Goal: Task Accomplishment & Management: Manage account settings

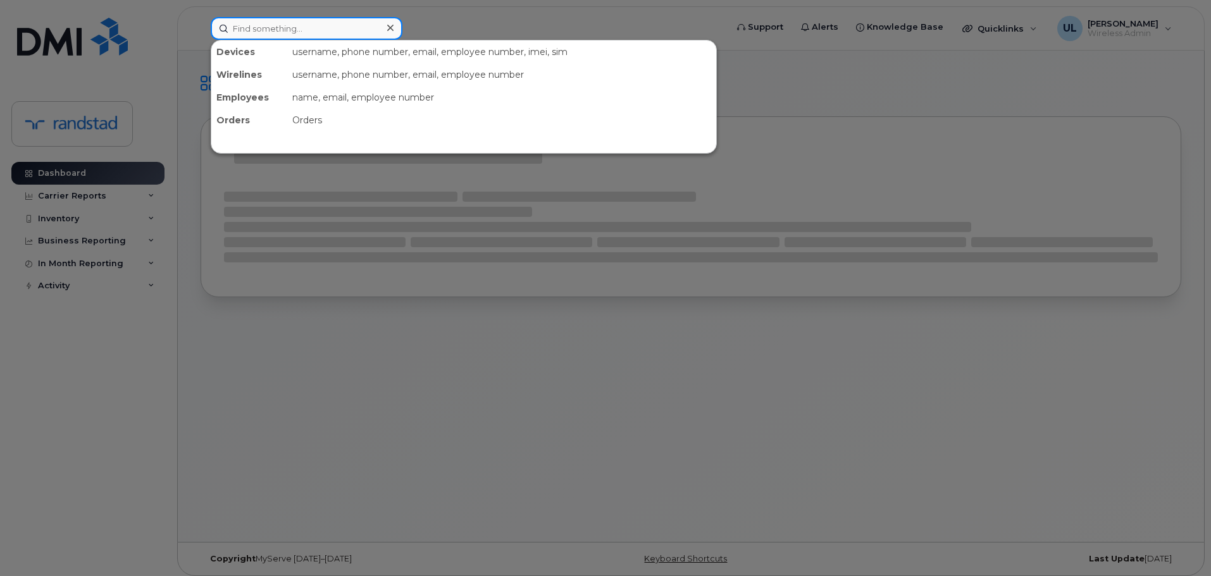
click at [278, 27] on input at bounding box center [307, 28] width 192 height 23
paste input "Mistry"
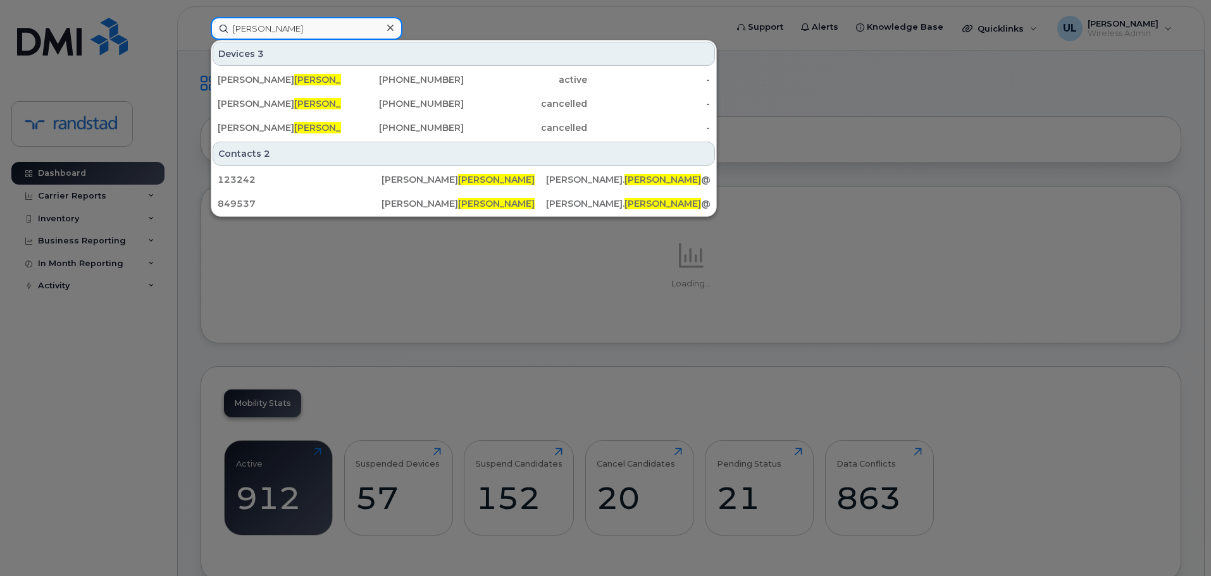
type input "Mistry"
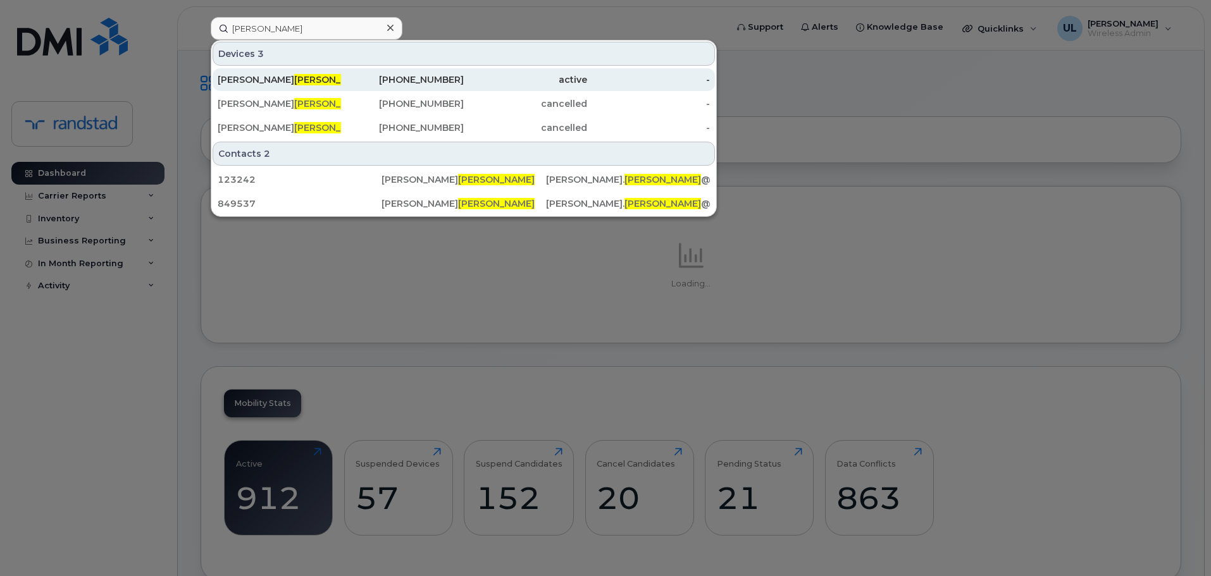
drag, startPoint x: 289, startPoint y: 73, endPoint x: 326, endPoint y: 79, distance: 37.2
click at [289, 73] on div "Paresh Mistry" at bounding box center [279, 79] width 123 height 23
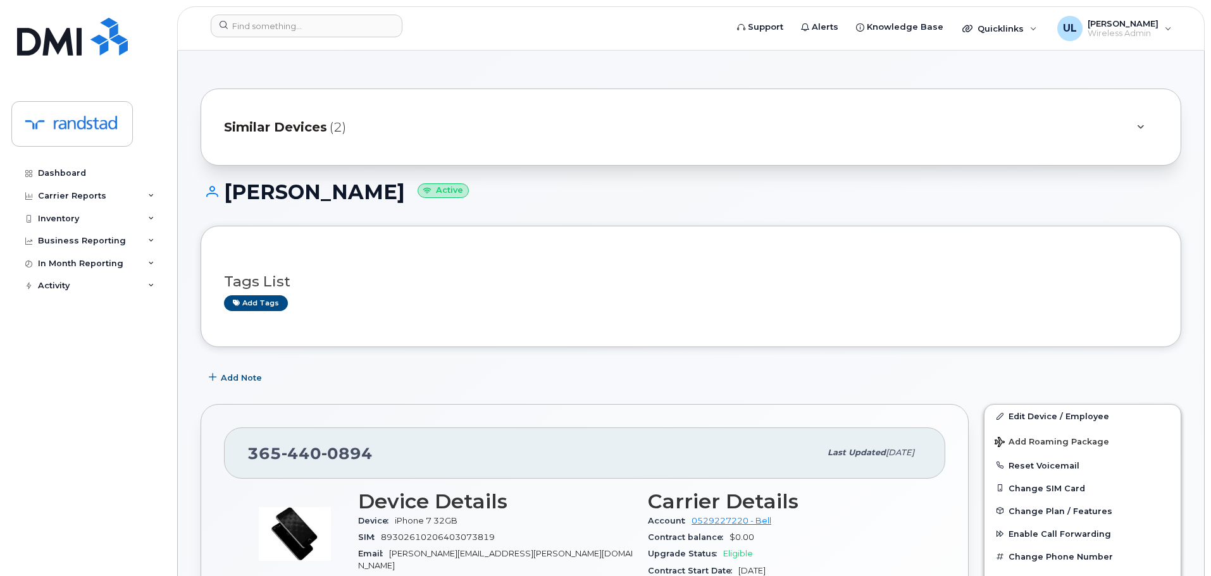
scroll to position [253, 0]
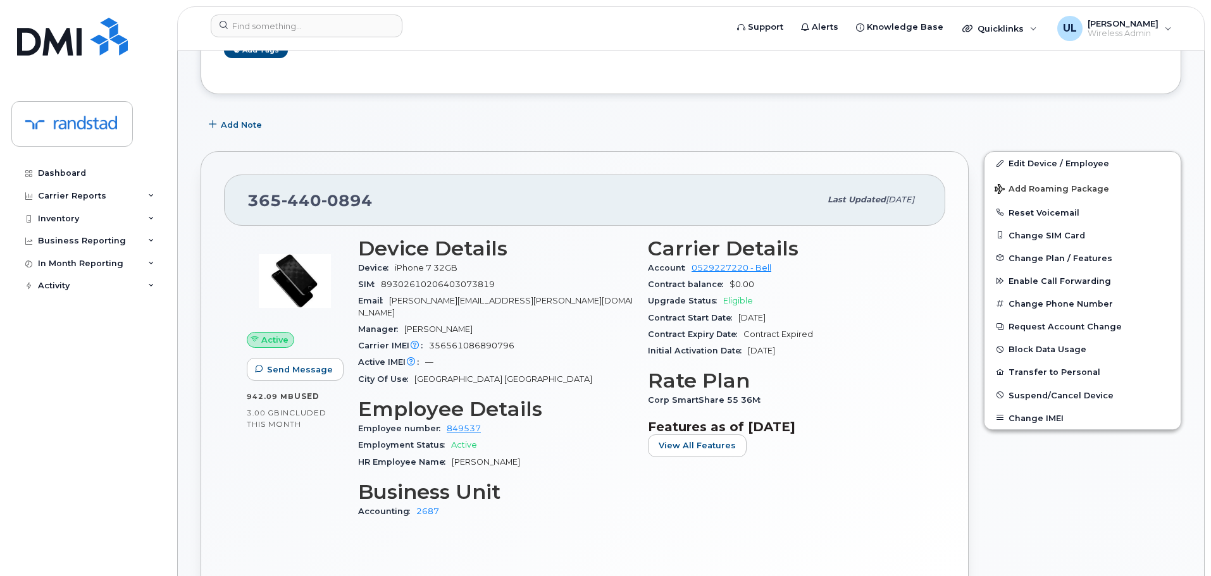
click at [281, 204] on span "440" at bounding box center [301, 200] width 40 height 19
copy span "365 440 0894"
click at [346, 202] on span "0894" at bounding box center [346, 200] width 51 height 19
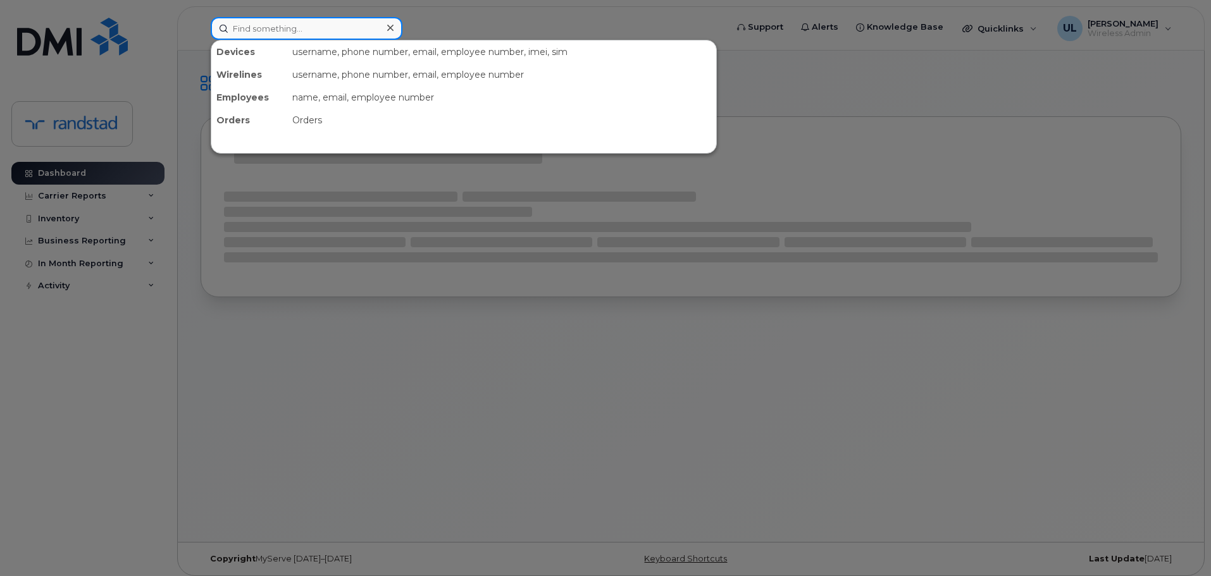
click at [367, 33] on input at bounding box center [307, 28] width 192 height 23
paste input "Catherine Rainville"
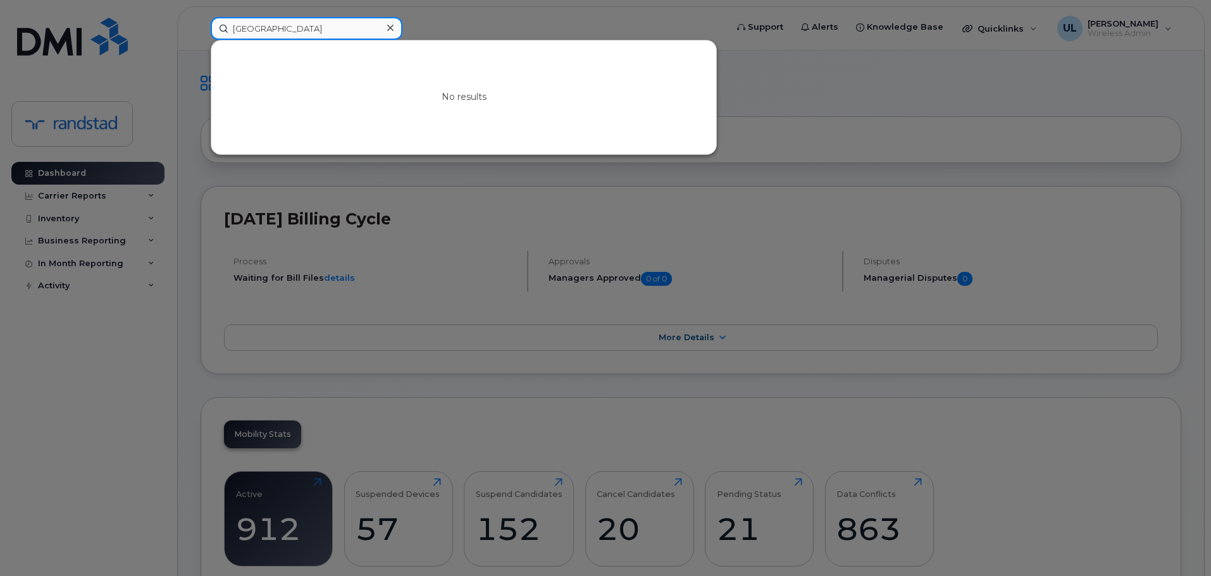
paste input "Catherine"
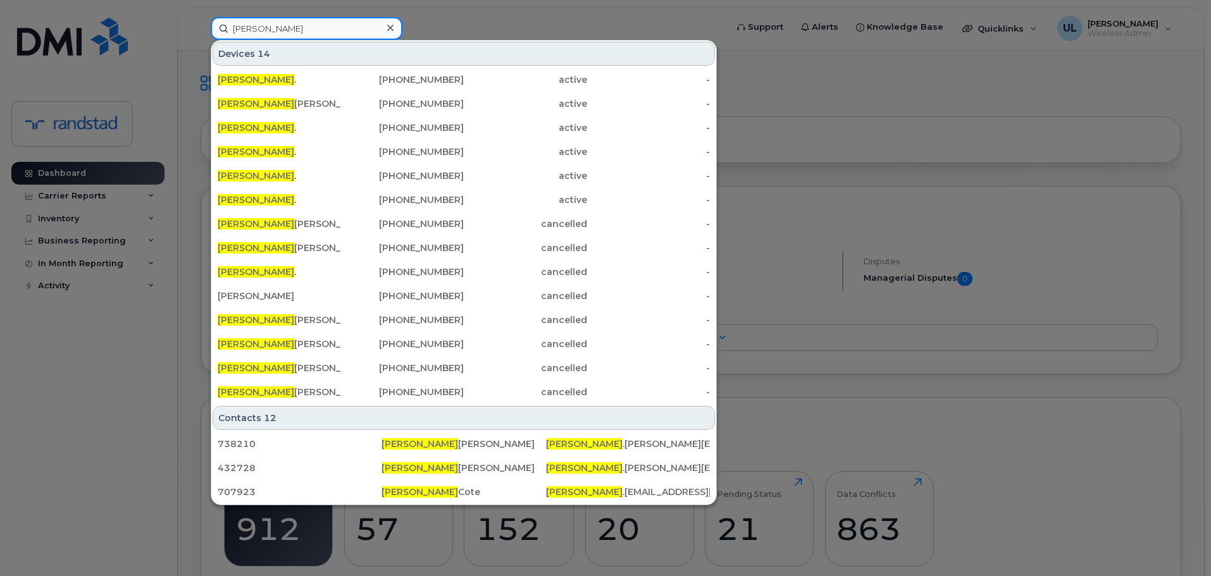
type input "Catherine"
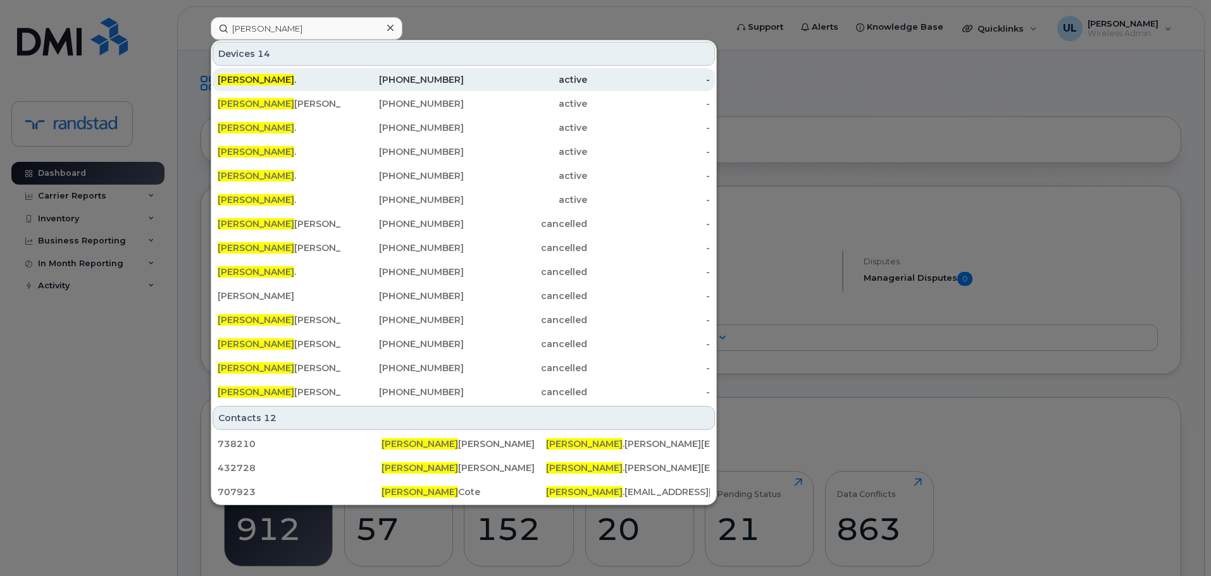
drag, startPoint x: 343, startPoint y: 71, endPoint x: 337, endPoint y: 81, distance: 11.9
click at [337, 81] on div "Catherine ." at bounding box center [279, 79] width 123 height 13
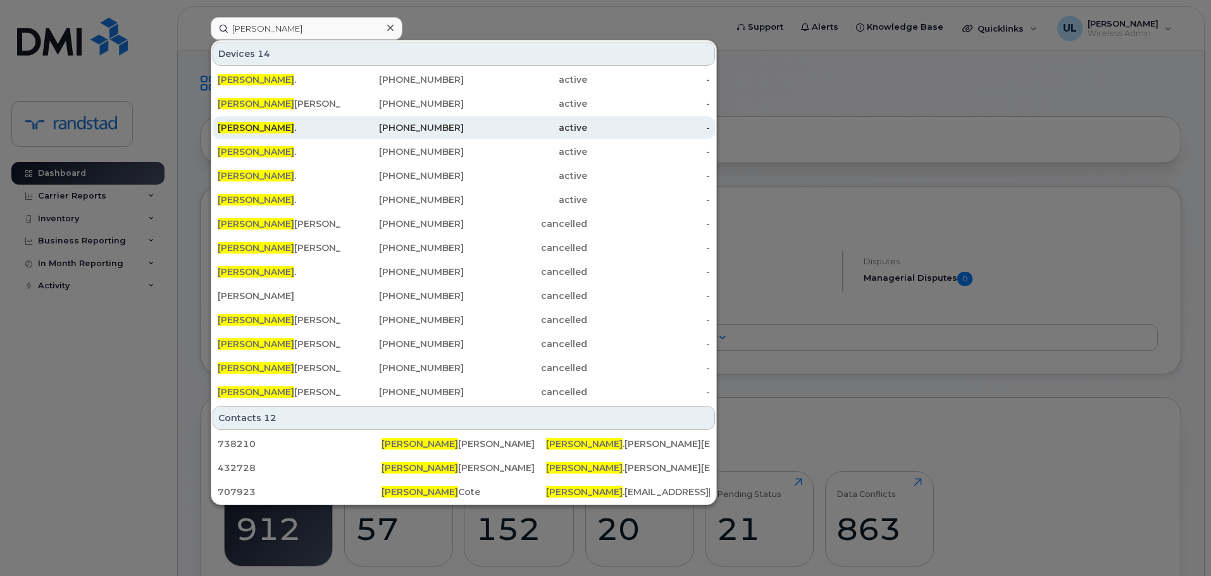
click at [314, 131] on div "Catherine ." at bounding box center [279, 127] width 123 height 13
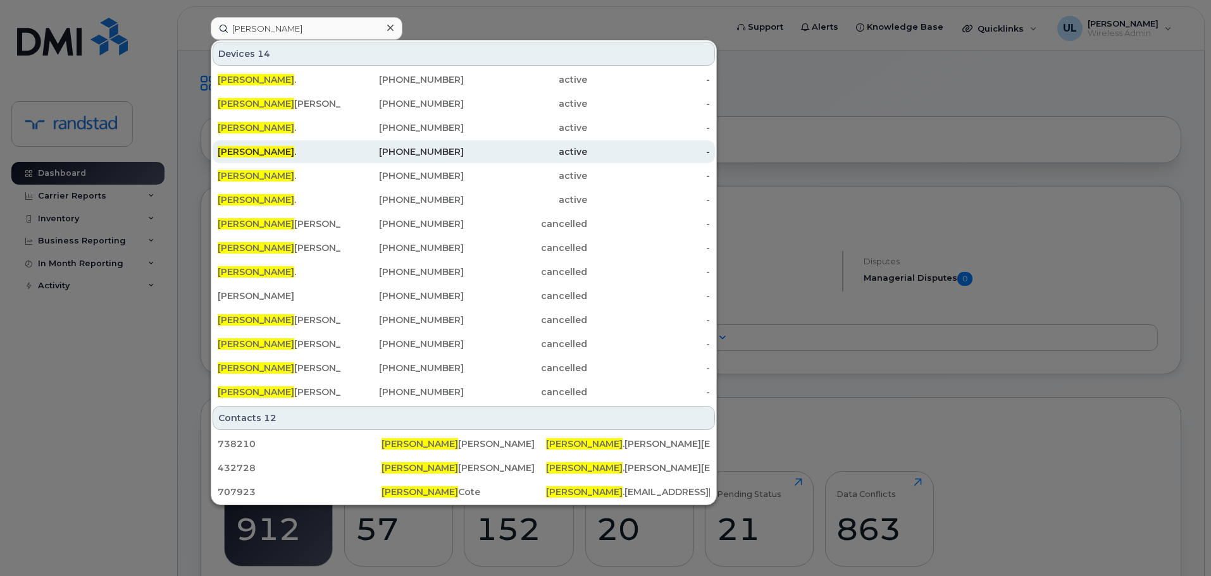
click at [306, 155] on div "Catherine ." at bounding box center [279, 151] width 123 height 13
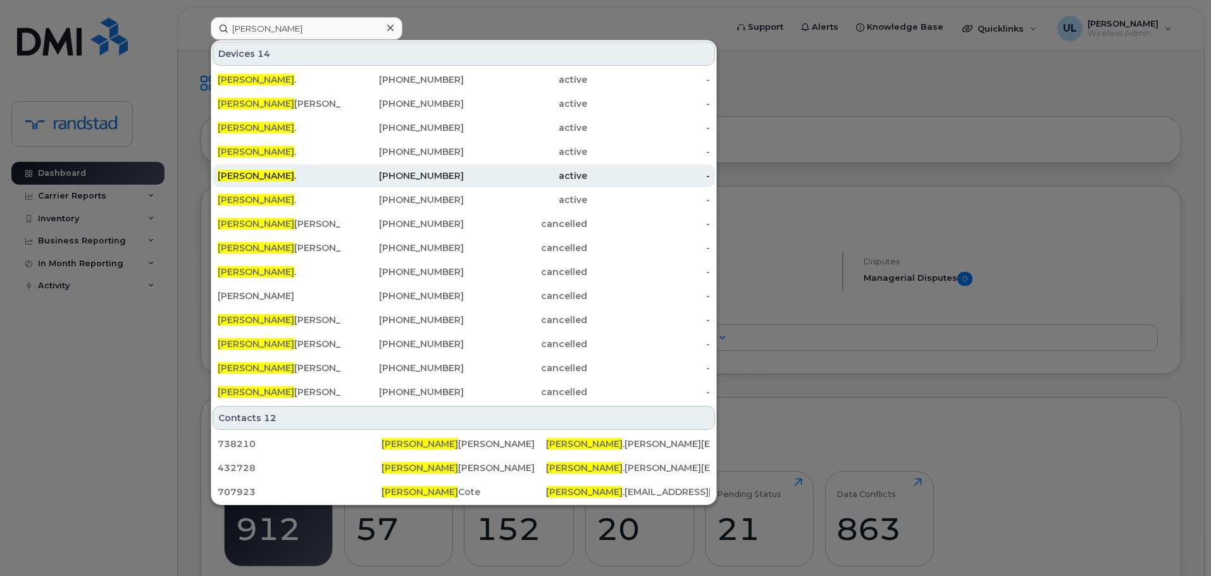
click at [297, 174] on div "Catherine ." at bounding box center [279, 176] width 123 height 13
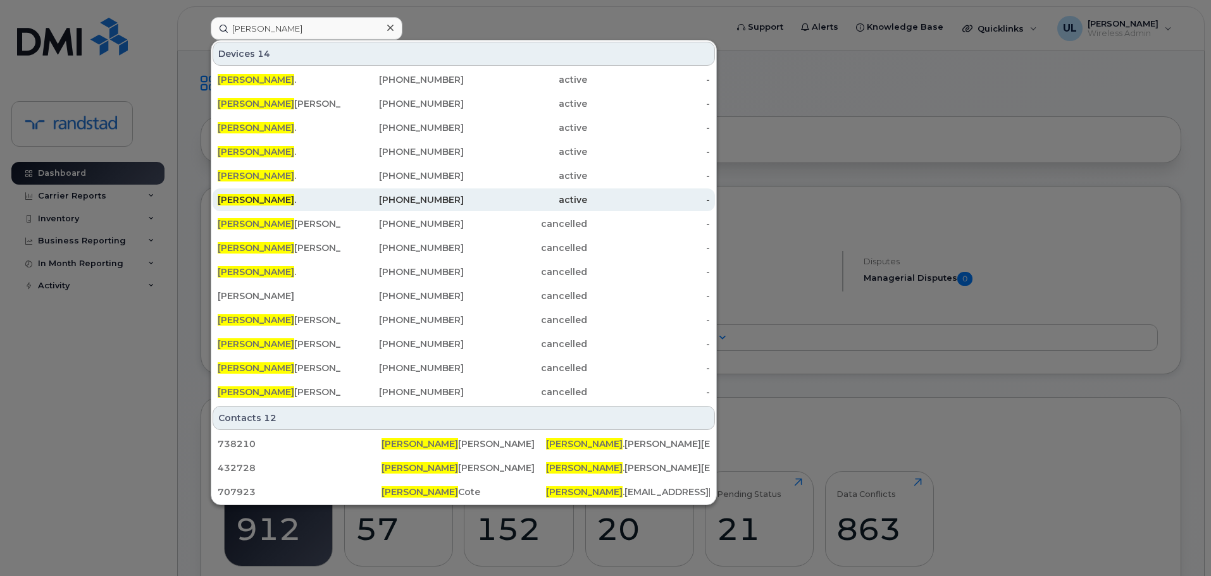
click at [291, 201] on div "Catherine ." at bounding box center [279, 200] width 123 height 13
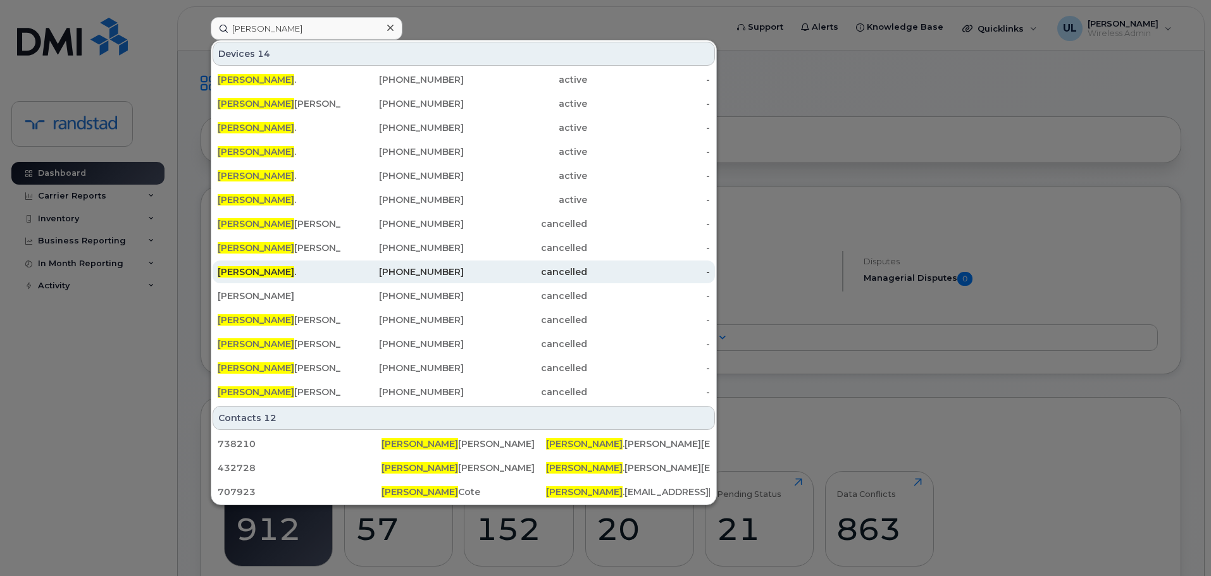
click at [280, 268] on div "Catherine ." at bounding box center [279, 272] width 123 height 13
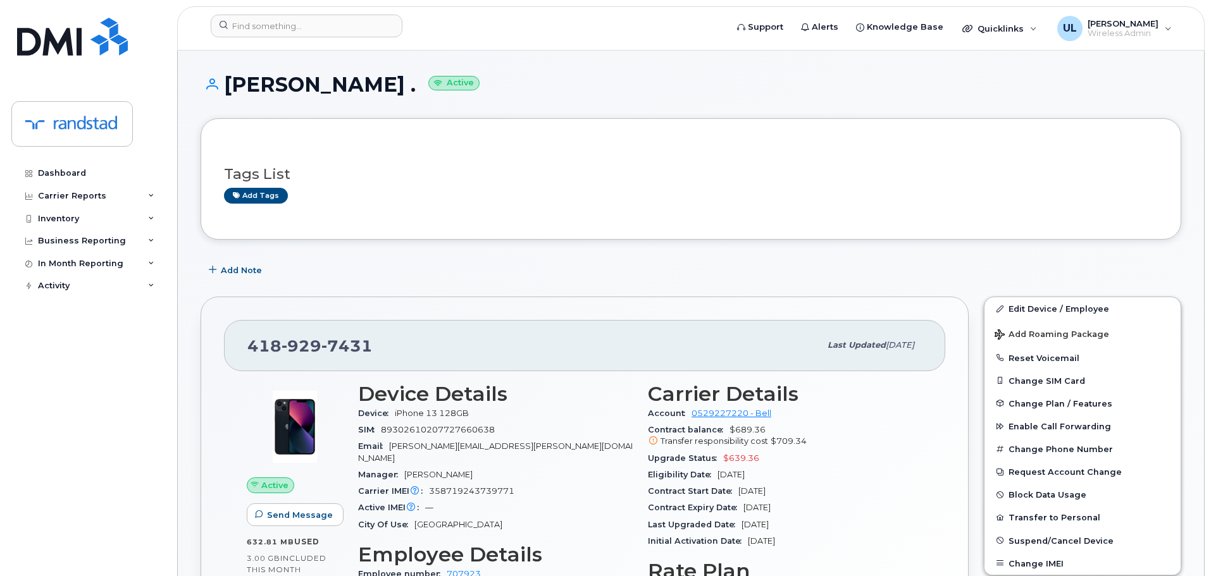
scroll to position [190, 0]
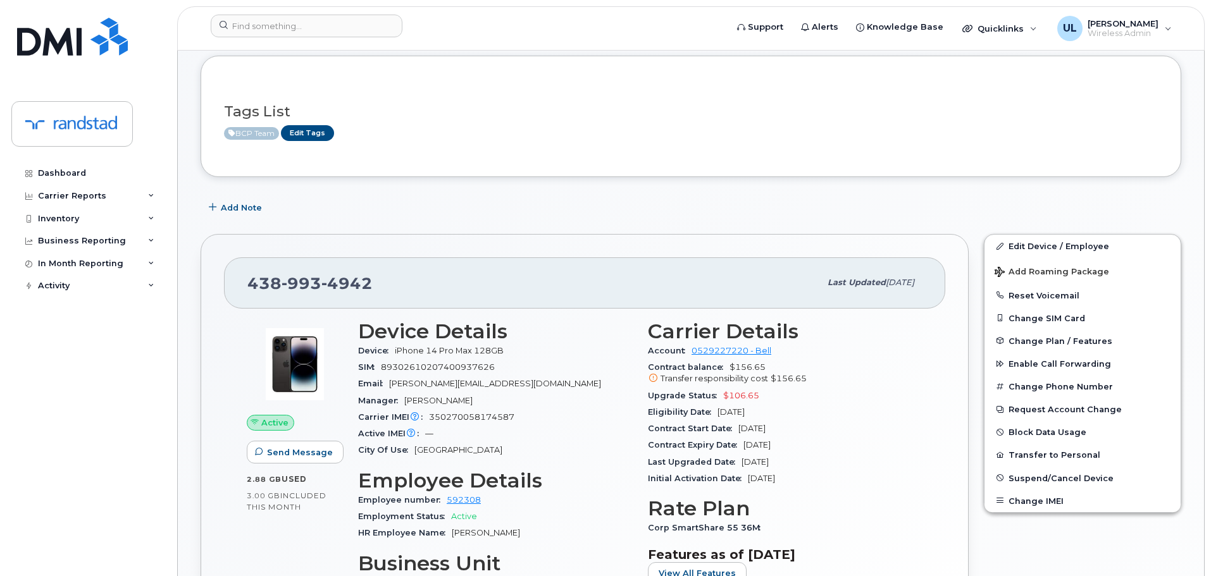
scroll to position [316, 0]
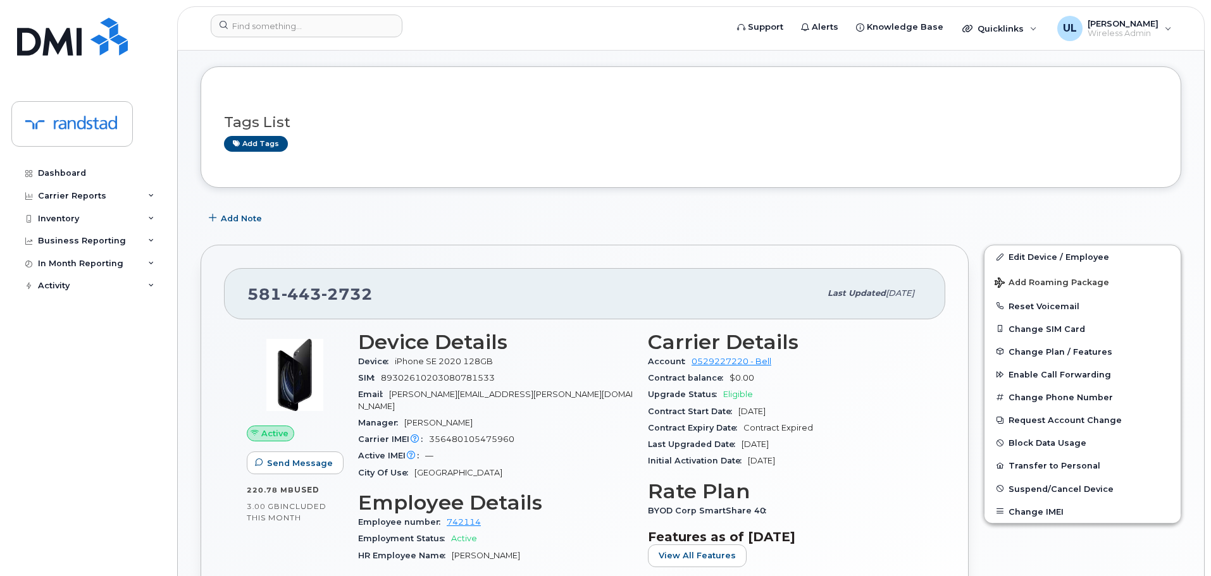
scroll to position [253, 0]
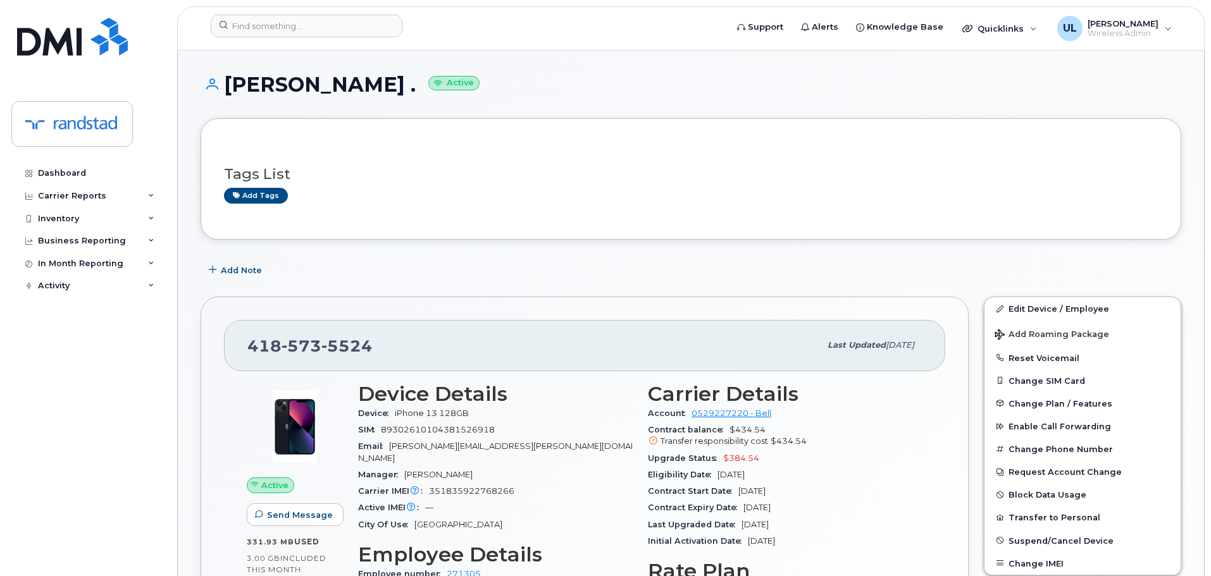
scroll to position [190, 0]
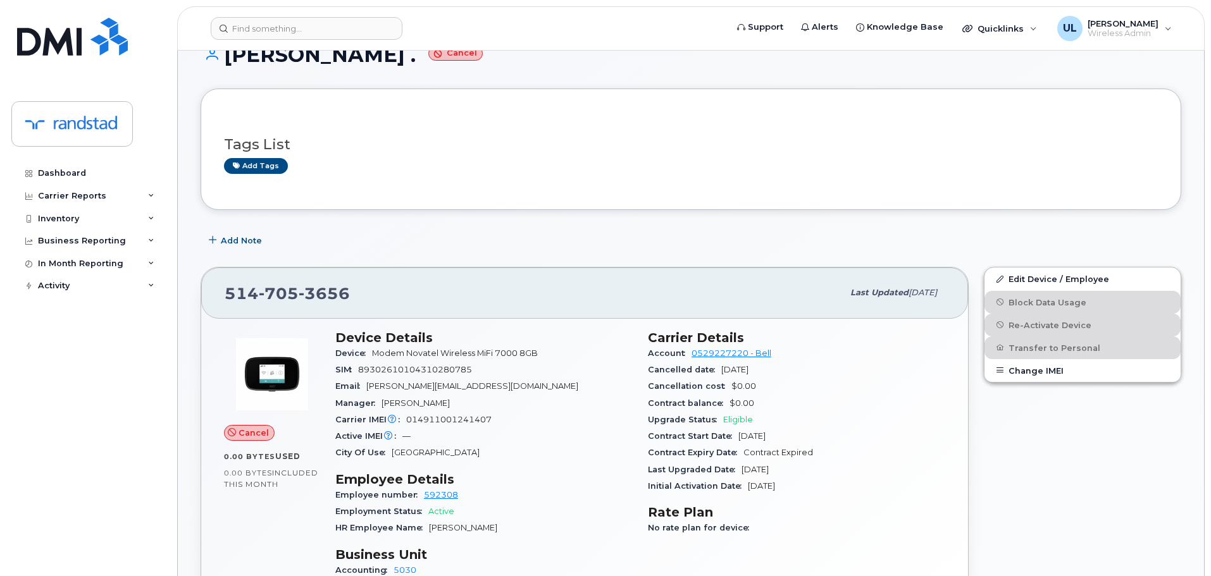
scroll to position [253, 0]
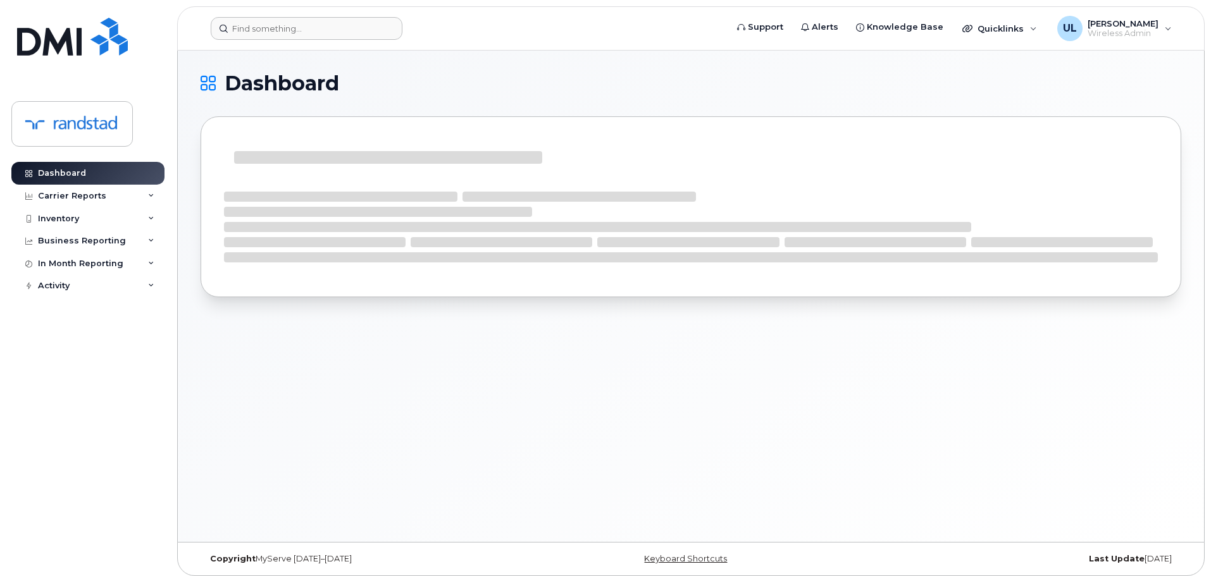
drag, startPoint x: 304, startPoint y: 47, endPoint x: 301, endPoint y: 38, distance: 9.4
click at [304, 46] on header "Support Alerts Knowledge Base Quicklinks Suspend / Cancel Device Change SIM Car…" at bounding box center [690, 28] width 1027 height 44
paste input "Lysanne Dessureault"
click at [301, 36] on input at bounding box center [307, 28] width 192 height 23
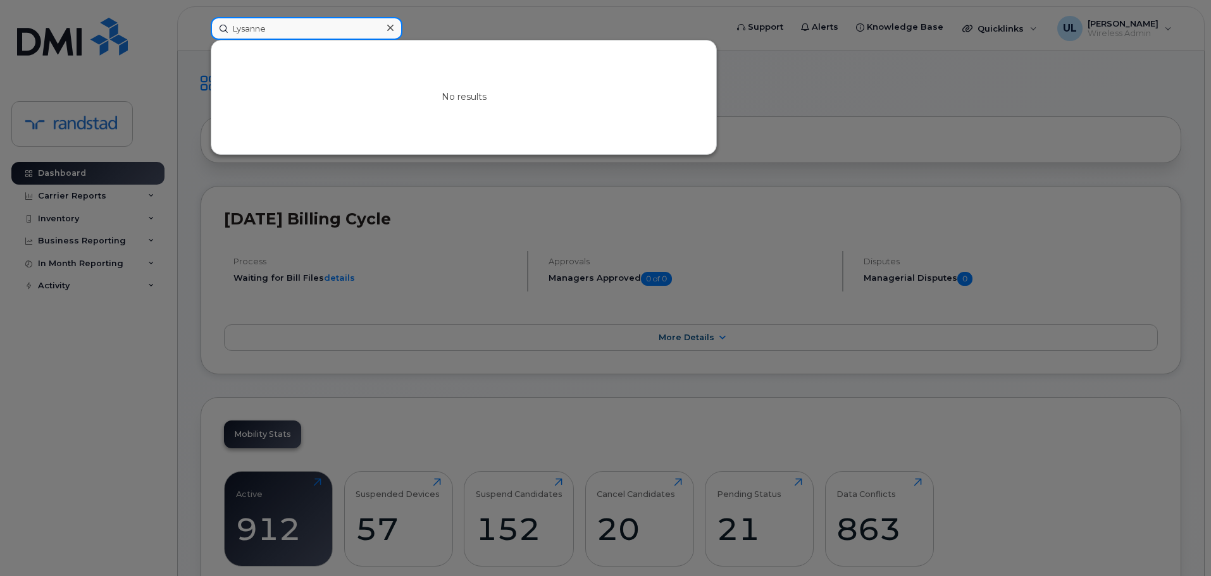
click at [290, 35] on input "Lysanne" at bounding box center [307, 28] width 192 height 23
paste input "4034376438"
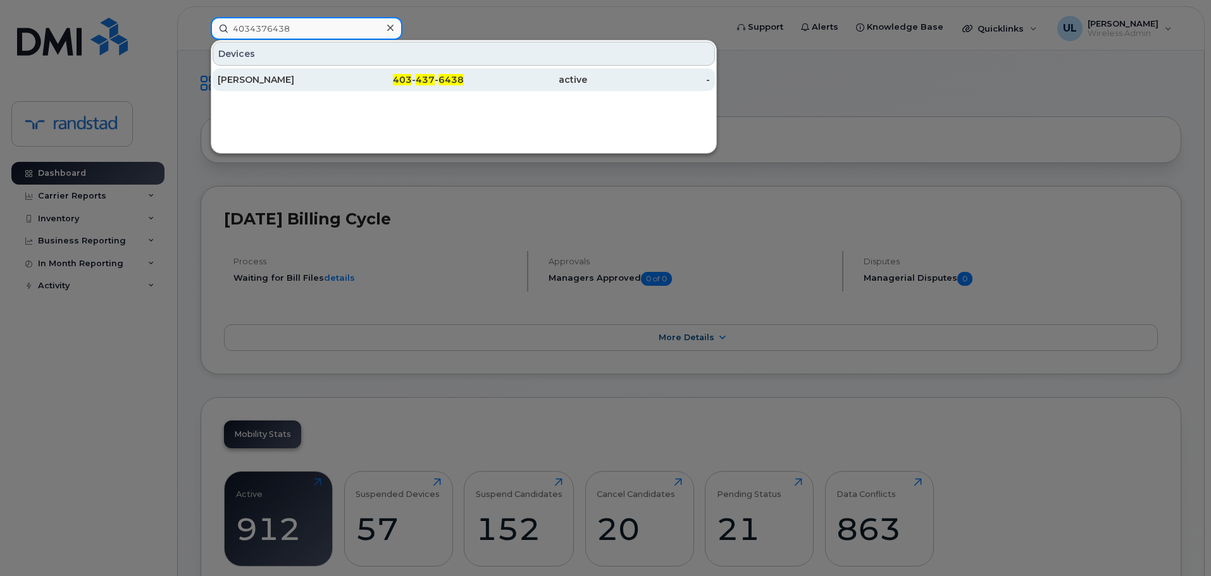
type input "4034376438"
click at [314, 78] on div "Blair Patton" at bounding box center [279, 79] width 123 height 13
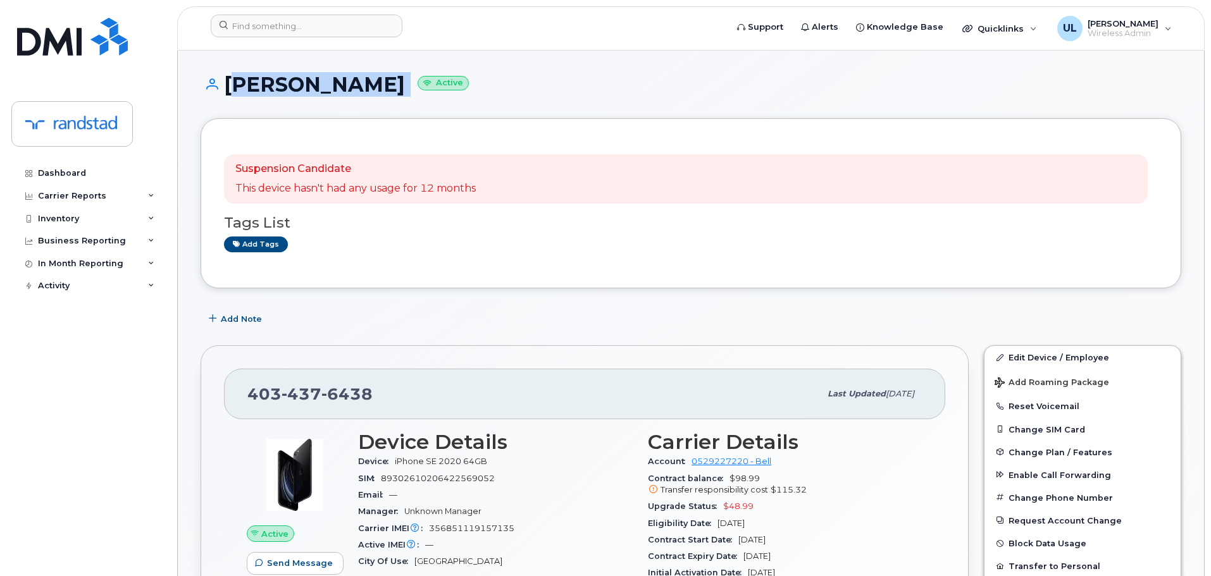
drag, startPoint x: 224, startPoint y: 83, endPoint x: 359, endPoint y: 91, distance: 135.0
click at [357, 91] on h1 "Blair Patton Active" at bounding box center [691, 84] width 981 height 22
copy h1 "Blair Patton"
click at [294, 378] on div "403 437 6438 Last updated Oct 14, 2025" at bounding box center [584, 394] width 721 height 51
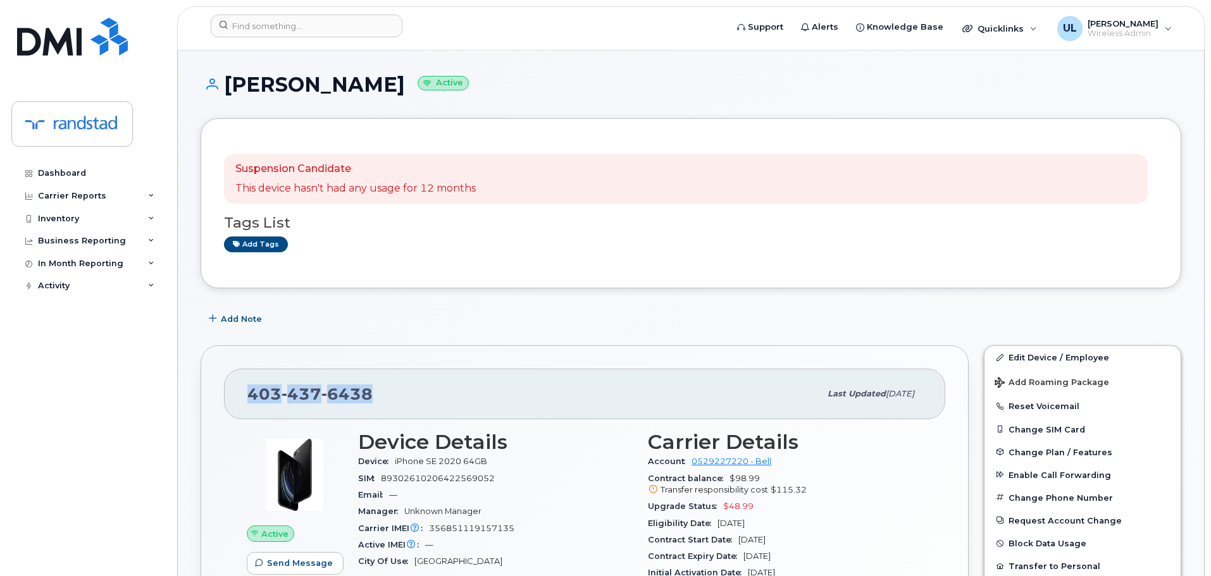
click at [294, 378] on div "403 437 6438 Last updated Oct 14, 2025" at bounding box center [584, 394] width 721 height 51
copy span "[PHONE_NUMBER]"
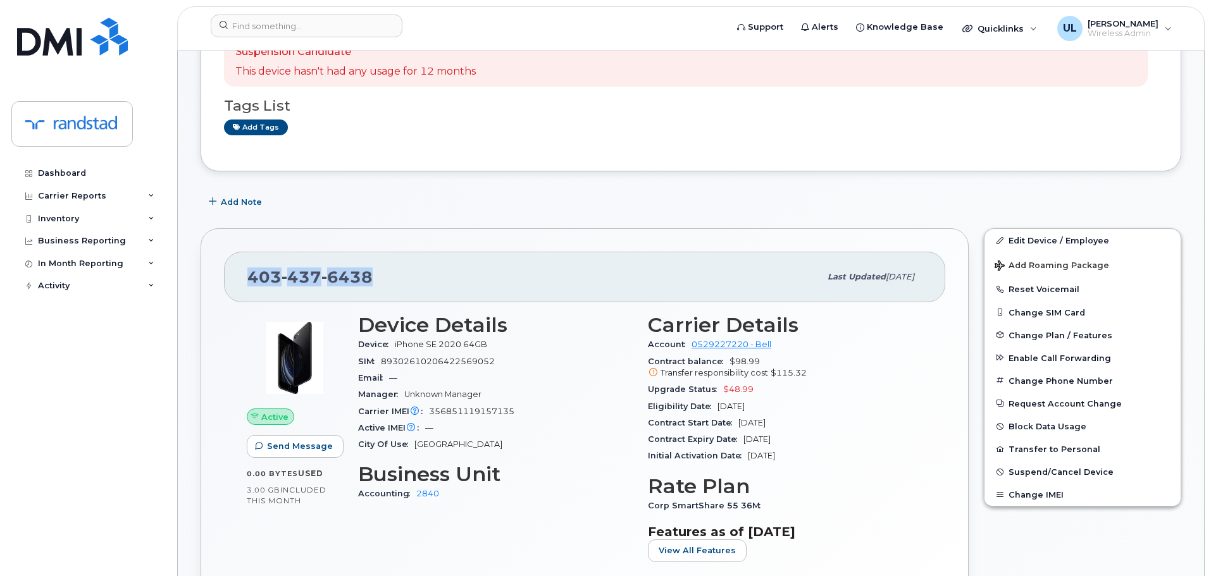
scroll to position [127, 0]
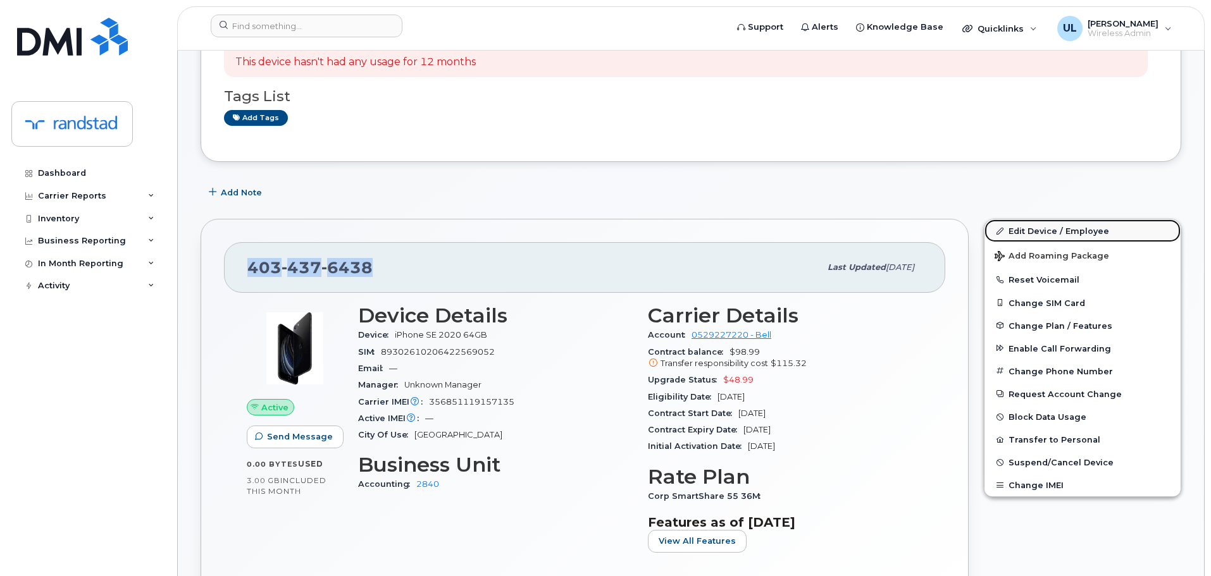
click at [1067, 237] on link "Edit Device / Employee" at bounding box center [1082, 231] width 196 height 23
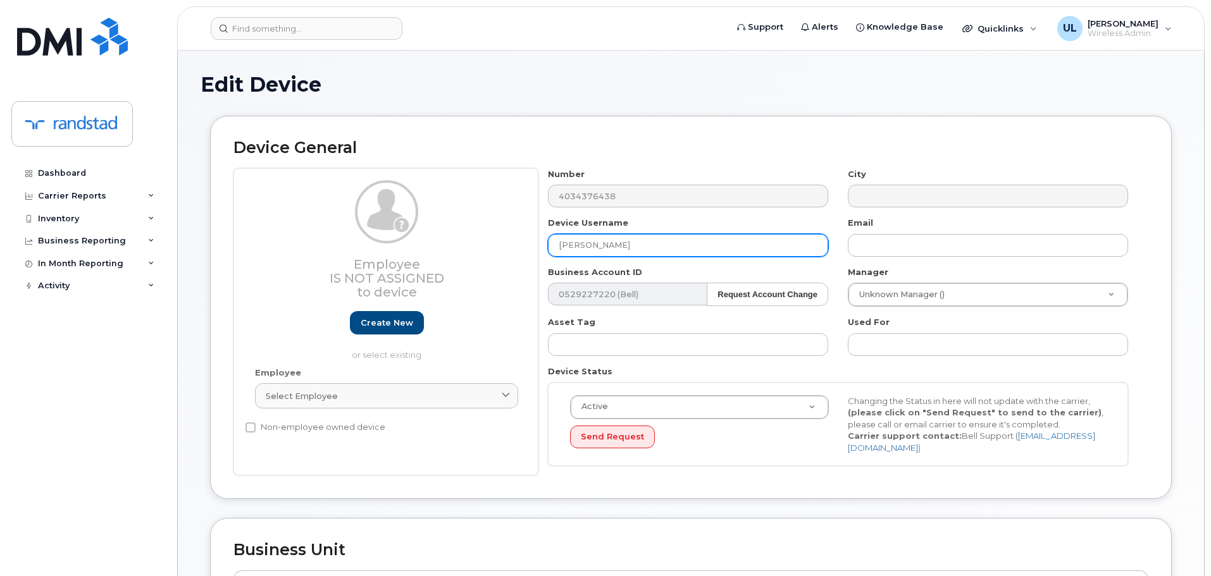
click at [655, 253] on input "[PERSON_NAME]" at bounding box center [688, 245] width 280 height 23
paste input "Lysanne Dessureault"
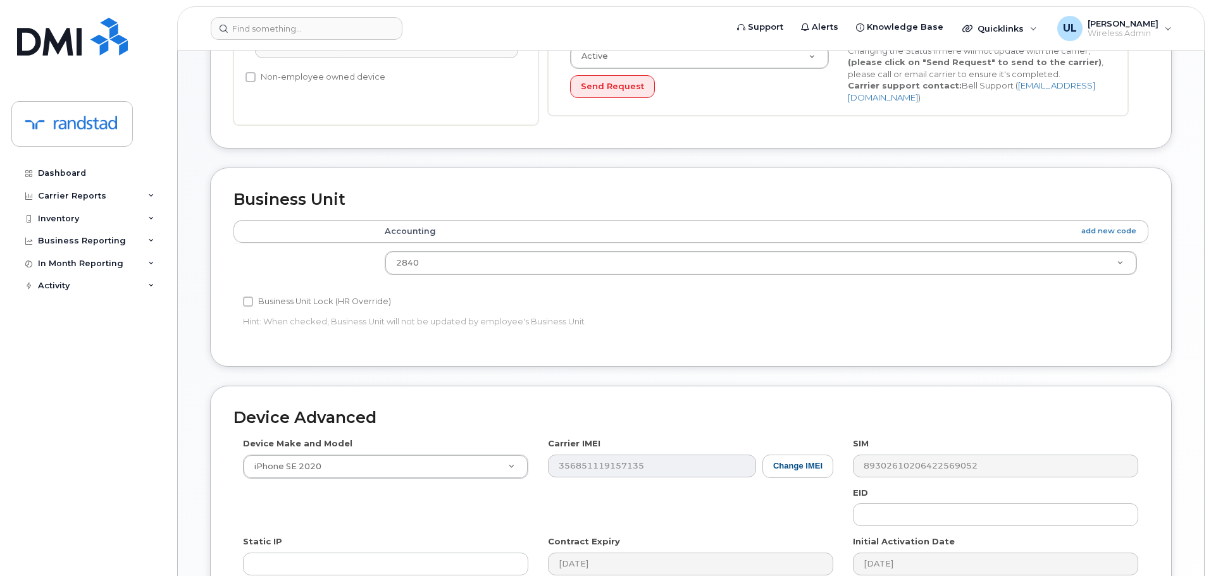
scroll to position [537, 0]
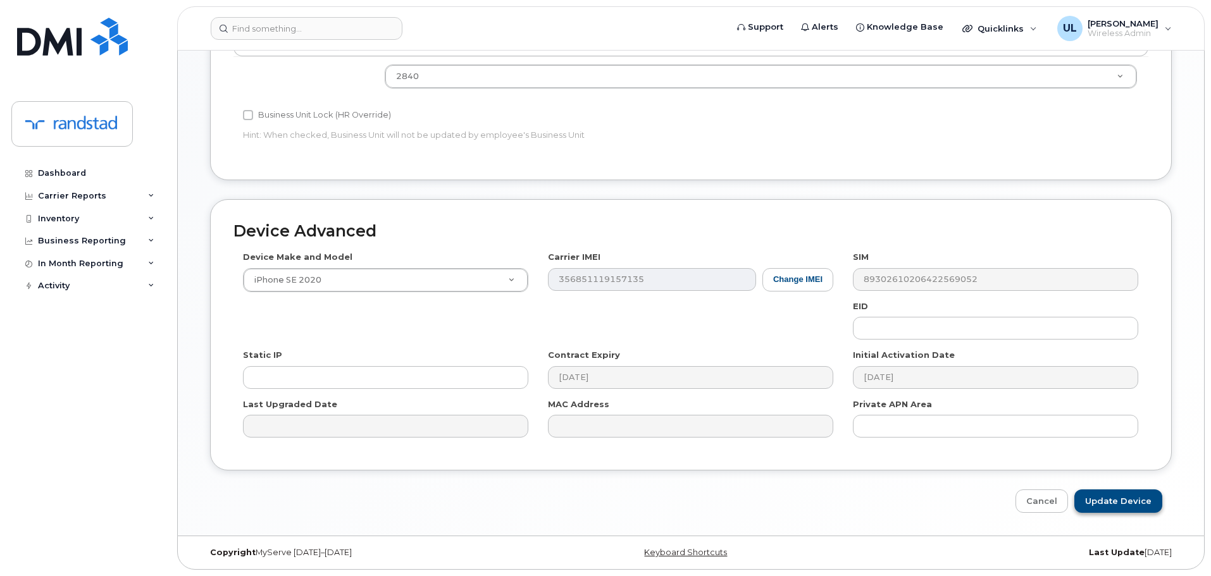
type input "Lysanne Dessureault"
click at [1114, 504] on input "Update Device" at bounding box center [1118, 501] width 88 height 23
type input "Saving..."
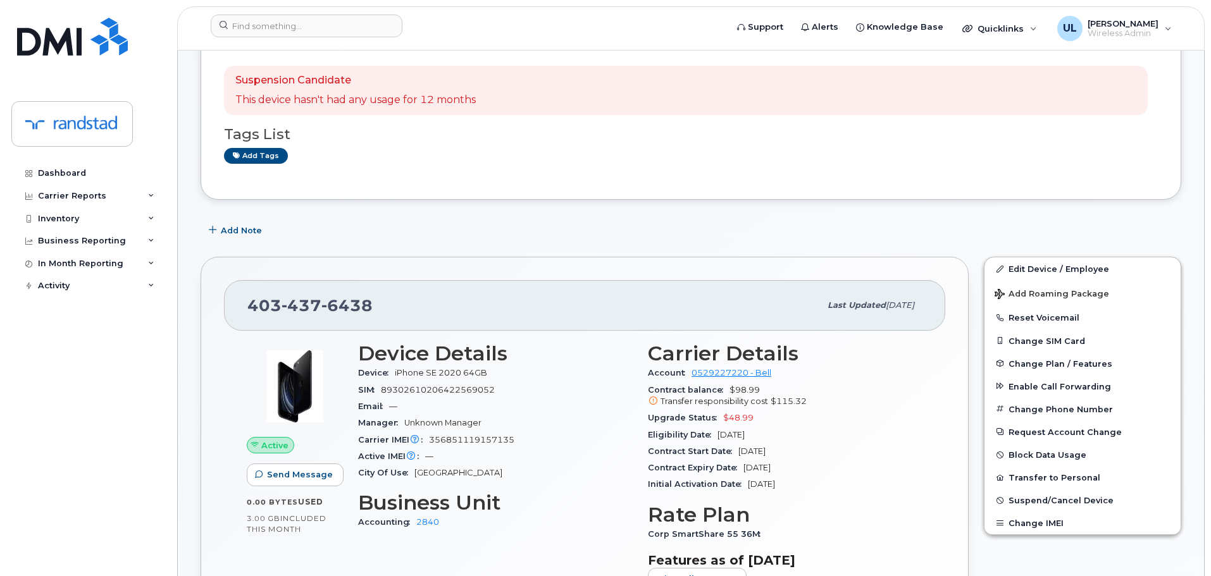
scroll to position [37, 0]
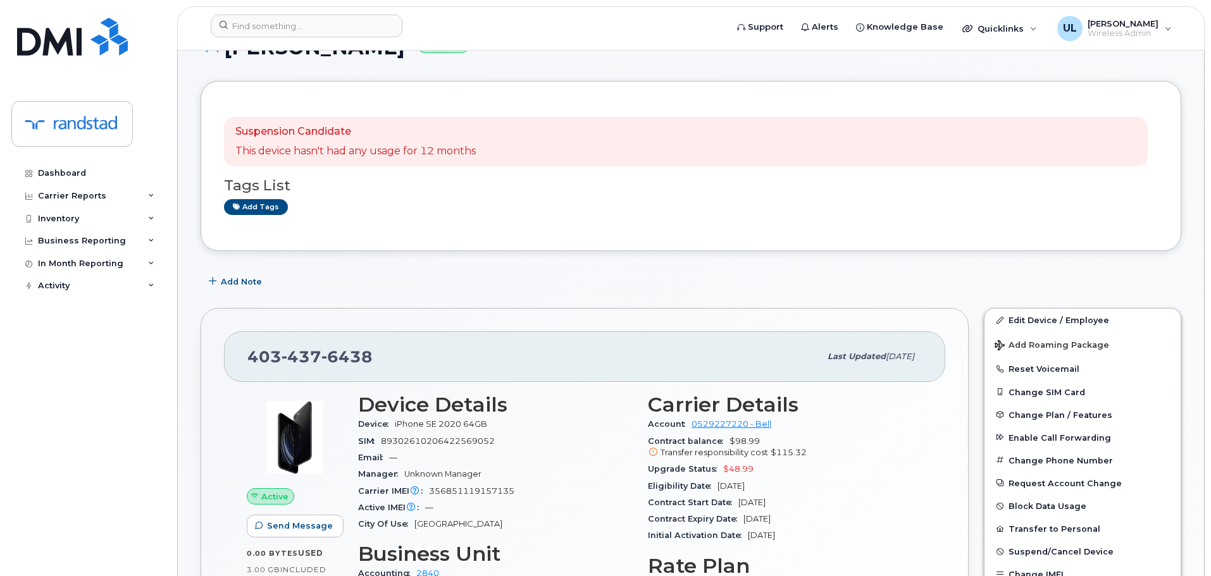
click at [277, 357] on span "403 437 6438" at bounding box center [309, 356] width 125 height 19
copy span "403 437 6438"
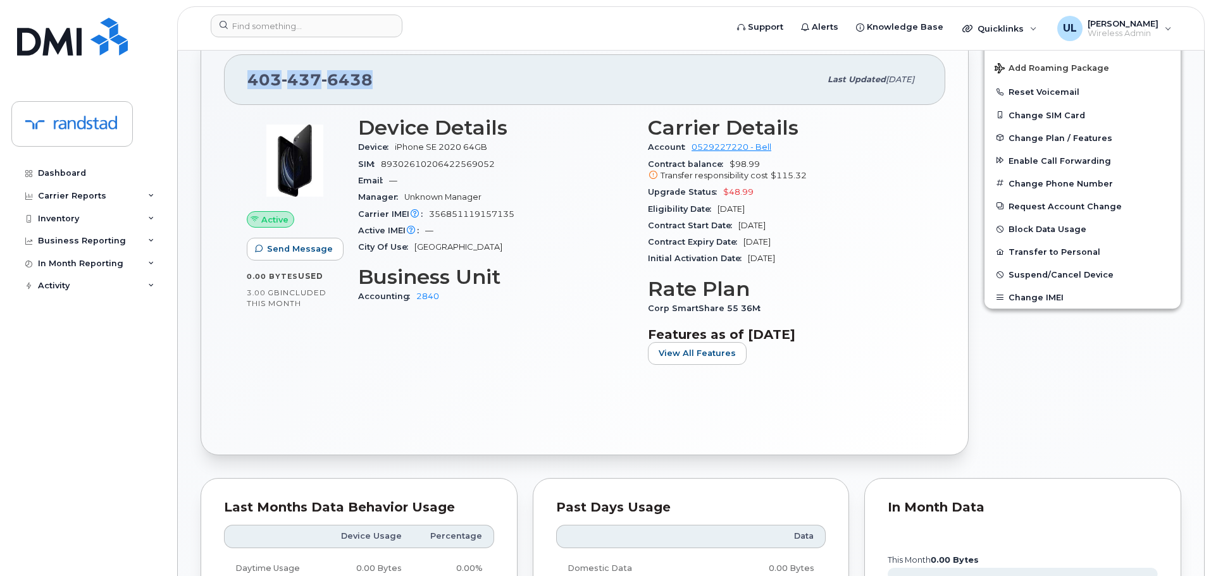
scroll to position [101, 0]
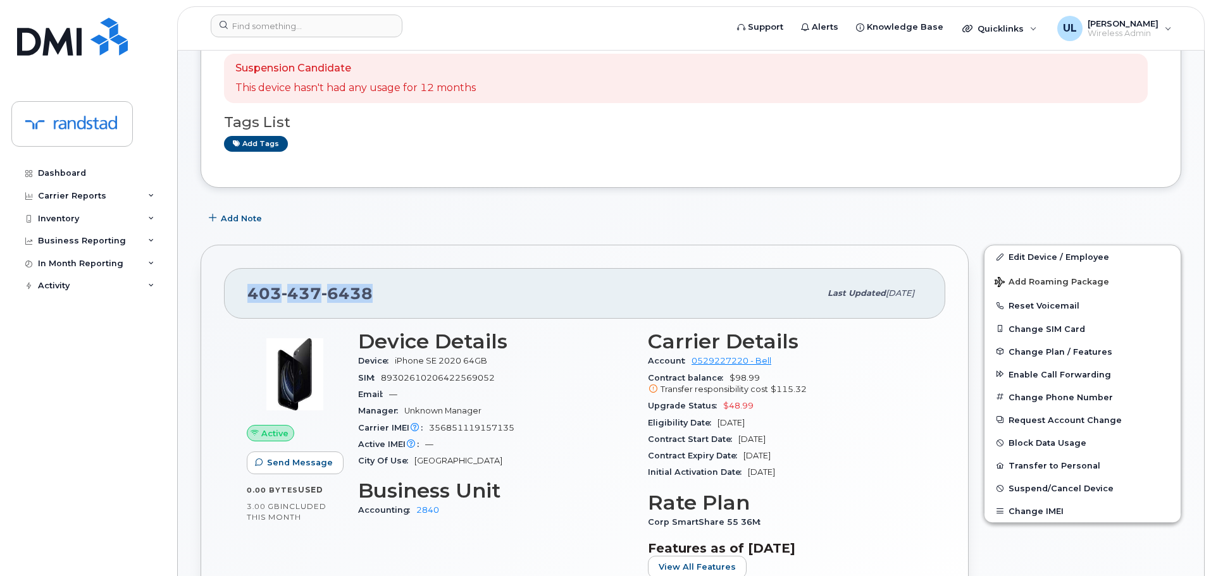
copy span "403 437 6438"
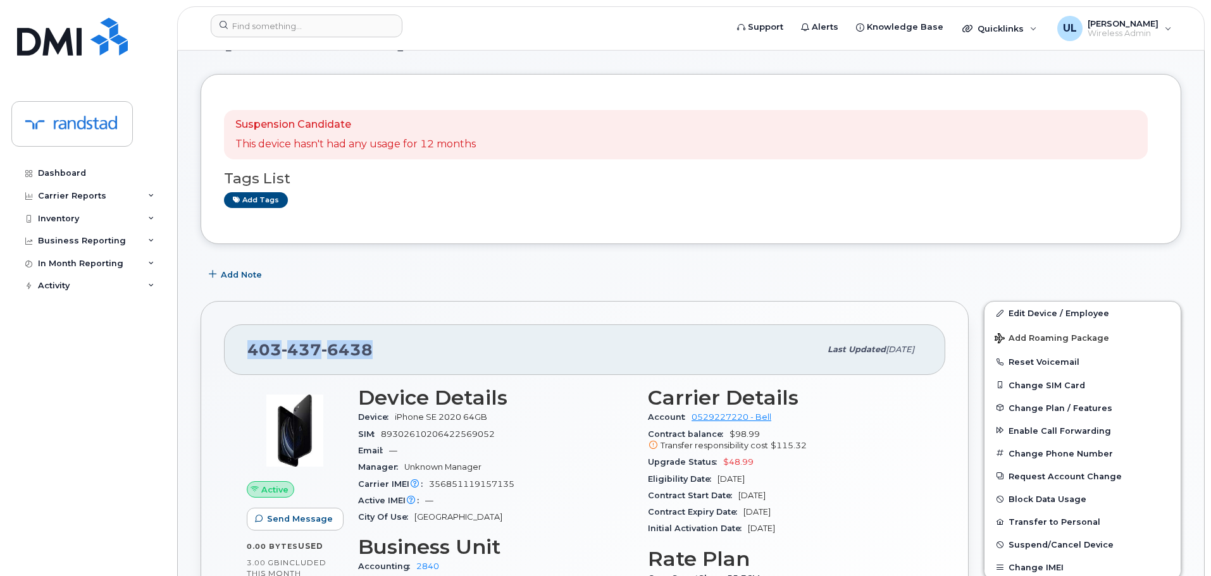
scroll to position [0, 0]
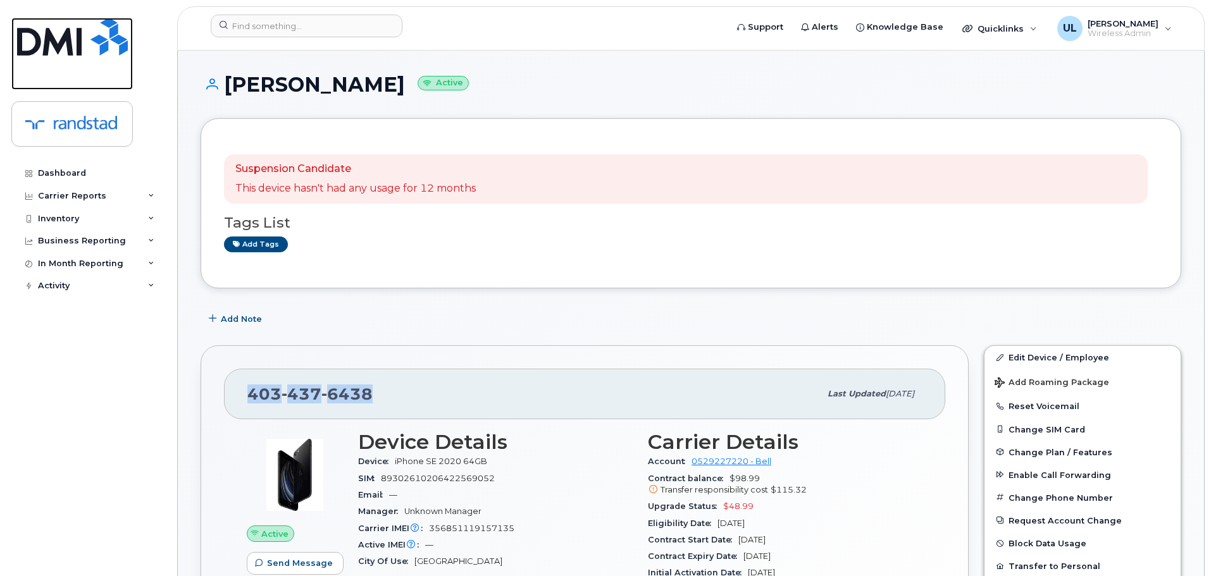
click at [78, 33] on img at bounding box center [72, 37] width 111 height 38
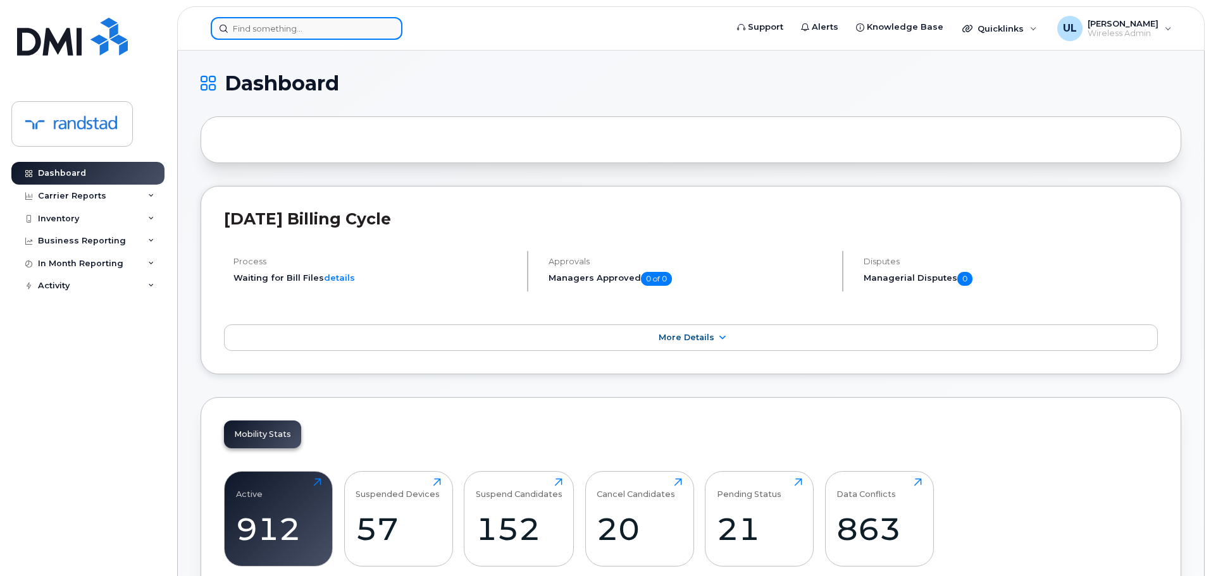
click at [366, 30] on input at bounding box center [307, 28] width 192 height 23
paste input "2895563183"
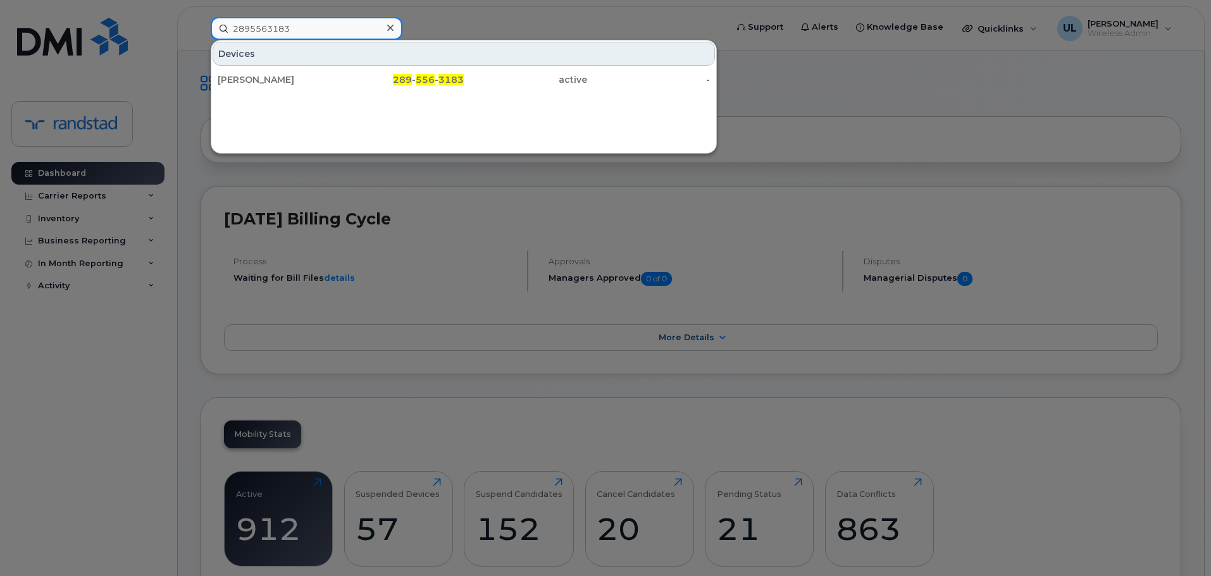
type input "2895563183"
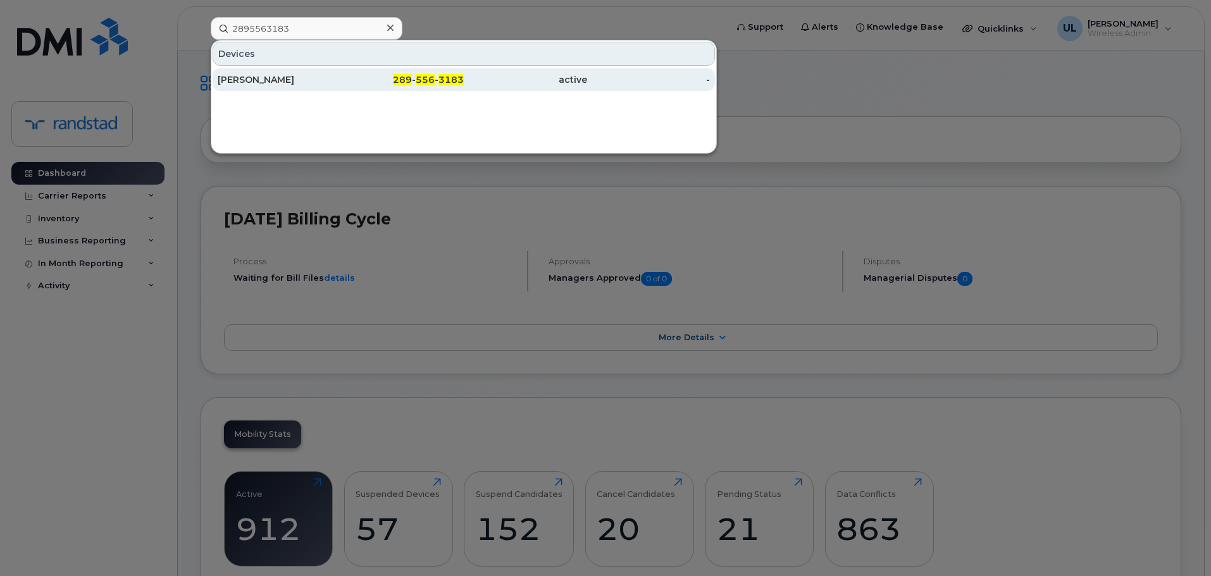
drag, startPoint x: 331, startPoint y: 76, endPoint x: 328, endPoint y: 82, distance: 7.4
click at [328, 82] on div "[PERSON_NAME]" at bounding box center [279, 79] width 123 height 13
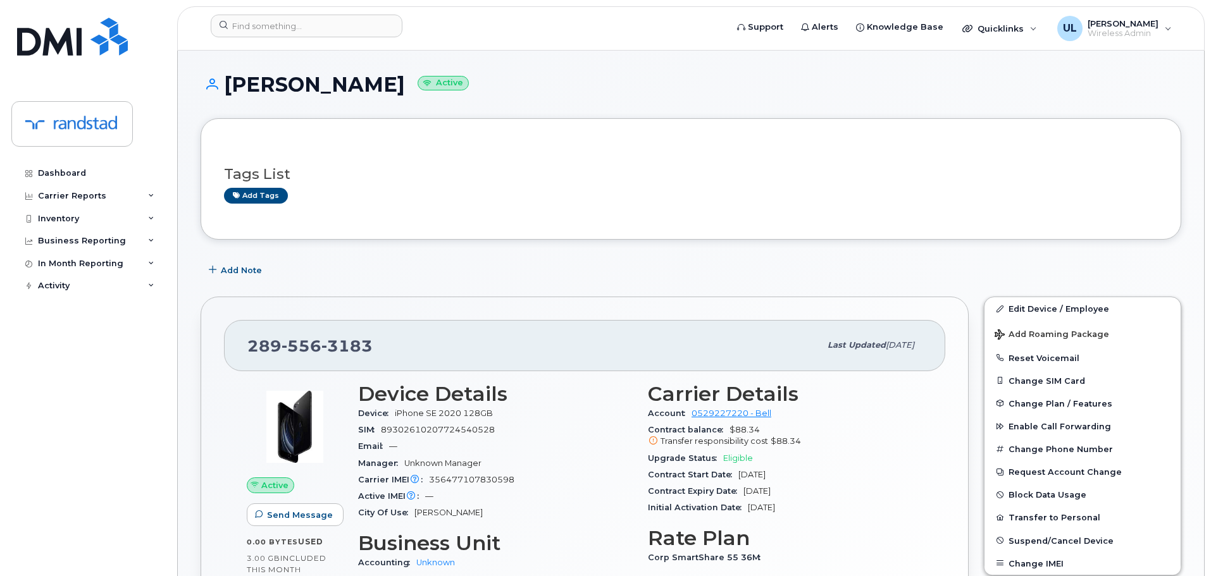
drag, startPoint x: 232, startPoint y: 91, endPoint x: 357, endPoint y: 96, distance: 125.3
click at [357, 96] on div "Darryl Collet Active" at bounding box center [691, 95] width 981 height 45
copy h1 "[PERSON_NAME]"
click at [330, 312] on div "289 556 3183 Last updated Oct 07, 2025 Active Send Message 0.00 Bytes  used 3.0…" at bounding box center [585, 501] width 768 height 408
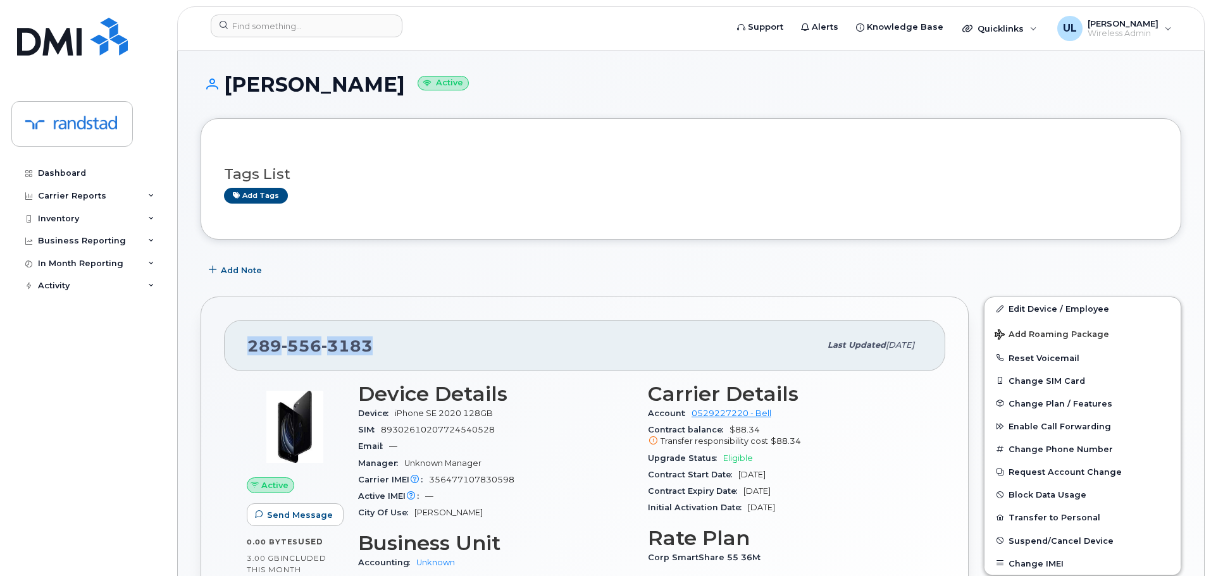
copy span "289 556 3183"
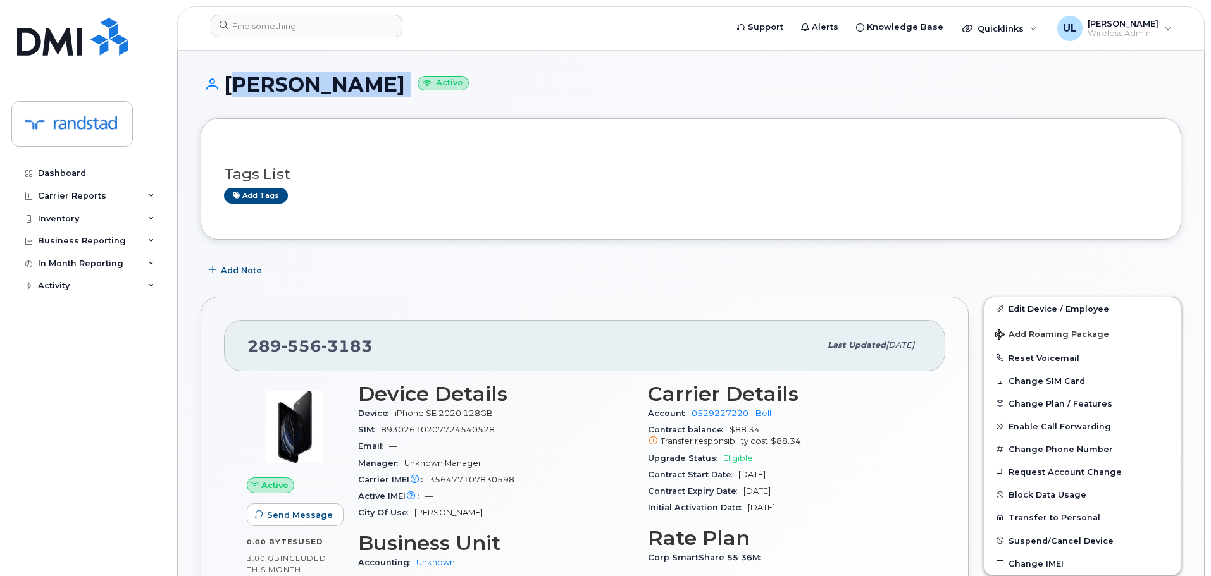
drag, startPoint x: 229, startPoint y: 85, endPoint x: 390, endPoint y: 80, distance: 161.4
click at [390, 80] on h1 "Darryl Collet Active" at bounding box center [691, 84] width 981 height 22
copy h1 "[PERSON_NAME]"
click at [1006, 305] on link "Edit Device / Employee" at bounding box center [1082, 308] width 196 height 23
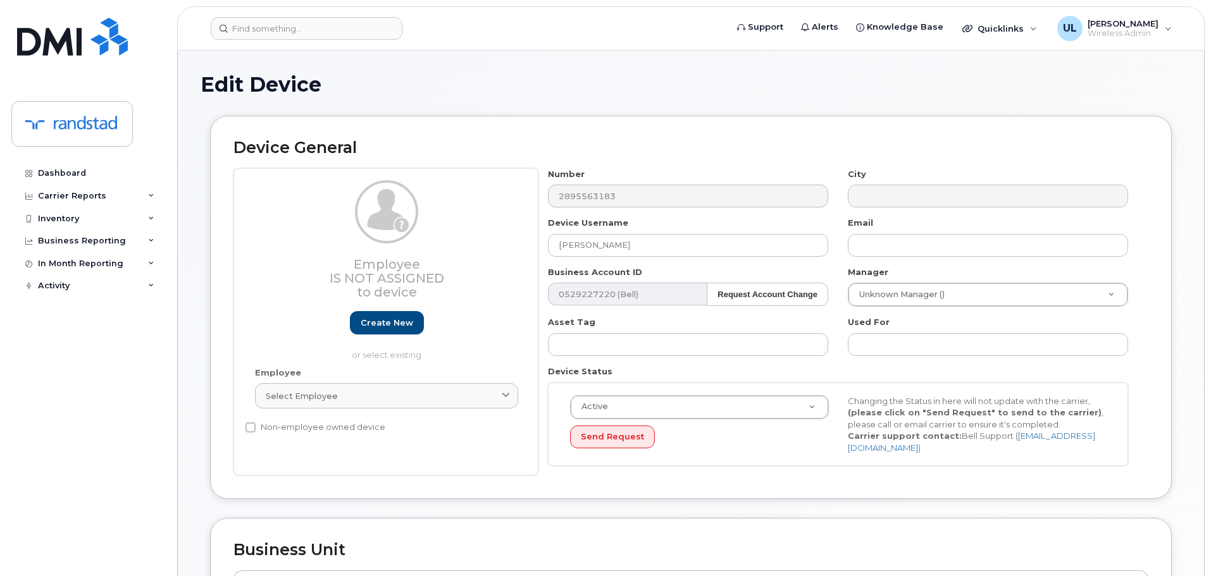
click at [636, 257] on div "Number 2895563183 City Device Username [PERSON_NAME] Email Business Account ID …" at bounding box center [838, 322] width 600 height 308
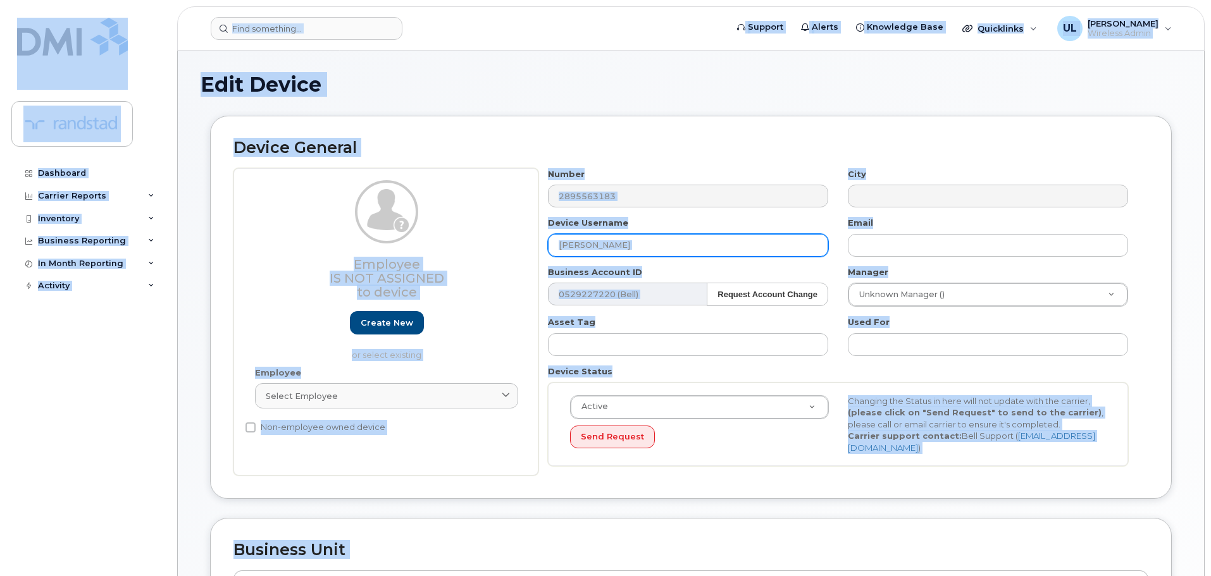
click at [642, 245] on input "[PERSON_NAME]" at bounding box center [688, 245] width 280 height 23
click at [643, 243] on input "[PERSON_NAME]" at bounding box center [688, 245] width 280 height 23
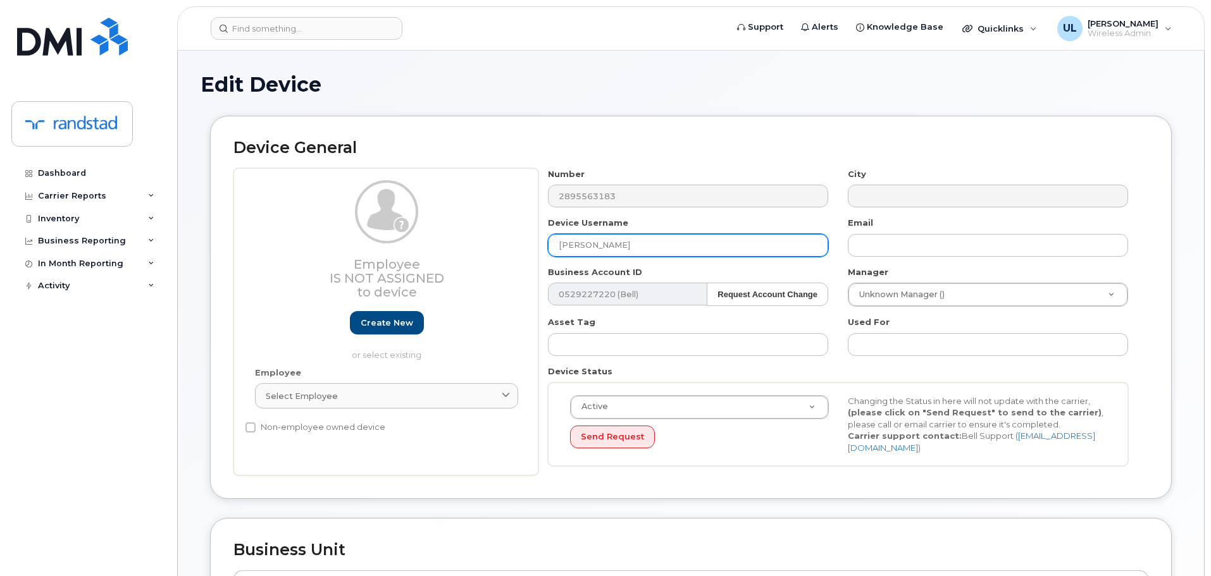
click at [643, 243] on input "[PERSON_NAME]" at bounding box center [688, 245] width 280 height 23
paste input "[PERSON_NAME]"
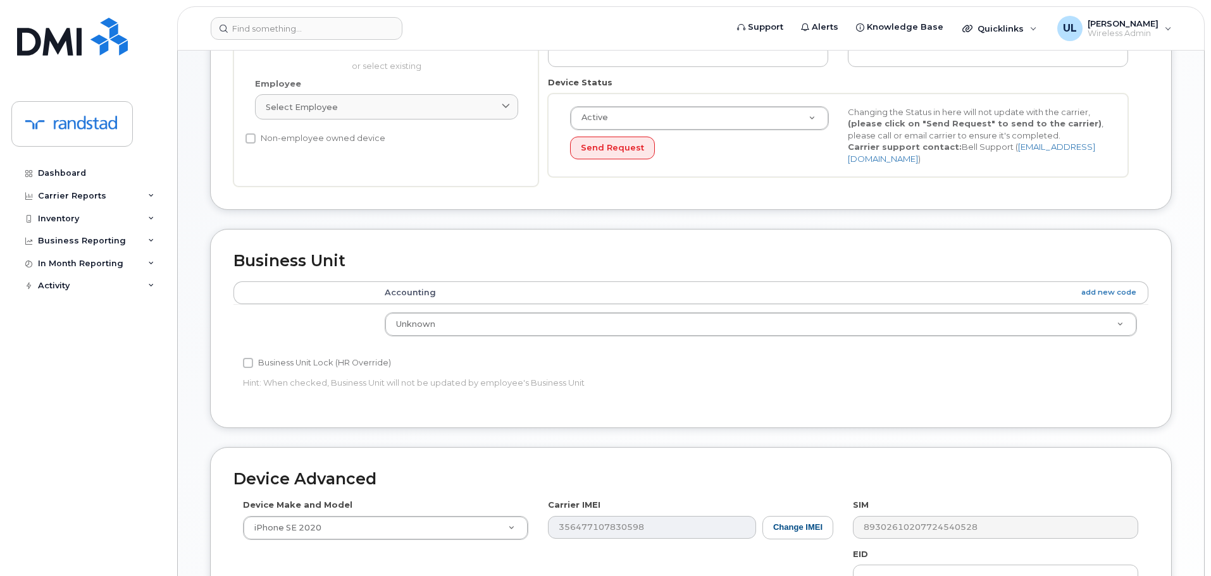
scroll to position [537, 0]
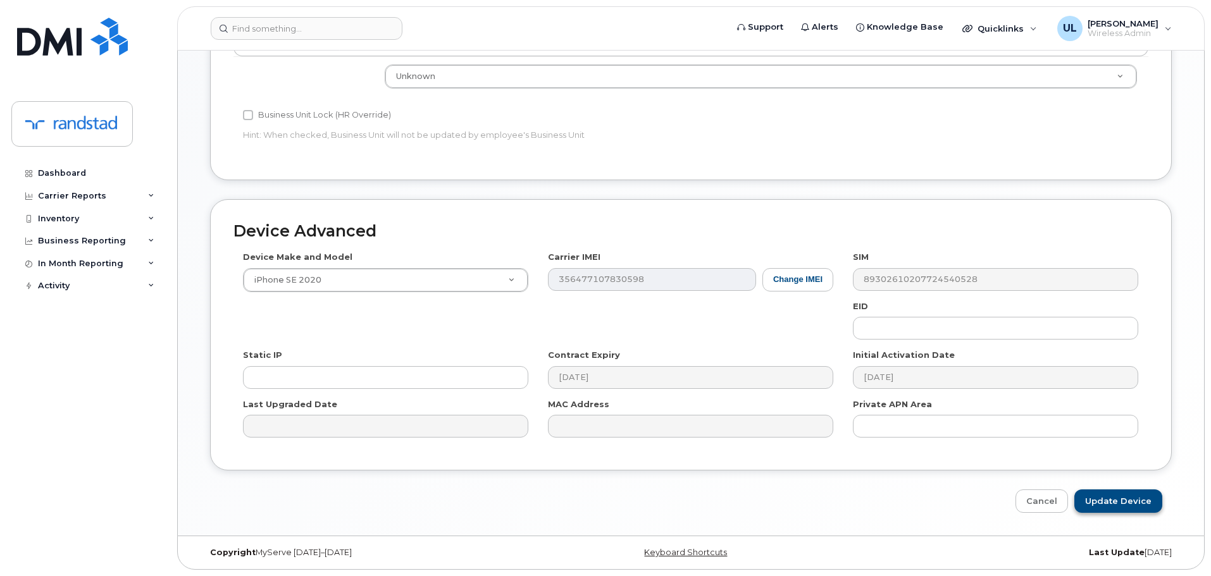
type input "[PERSON_NAME]"
click at [1132, 497] on input "Update Device" at bounding box center [1118, 501] width 88 height 23
type input "Saving..."
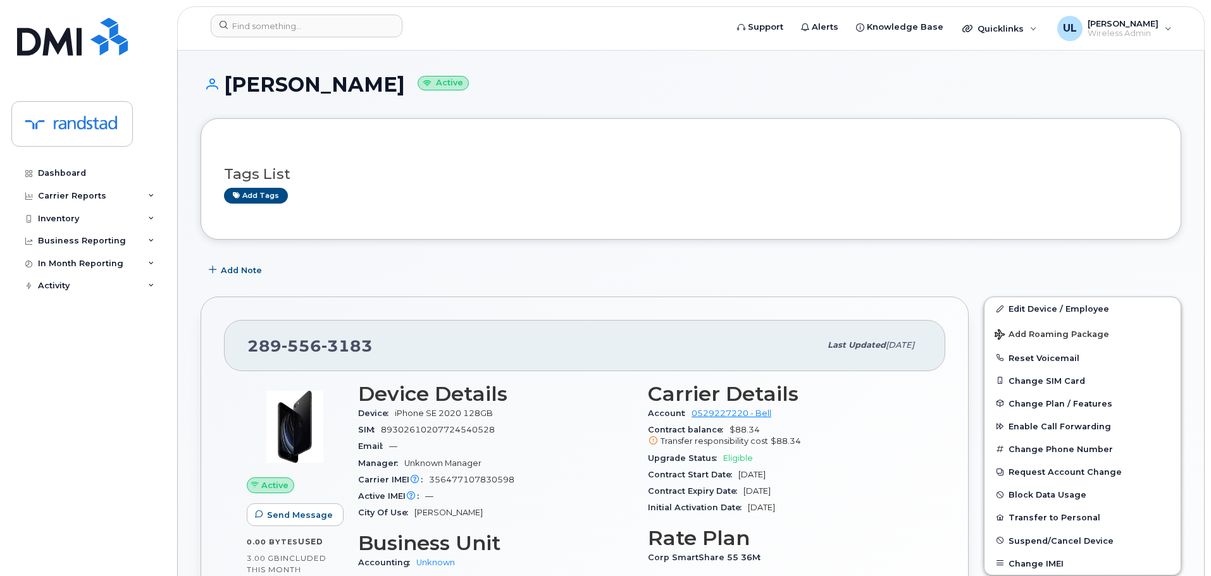
click at [691, 150] on div "Tags List Add tags" at bounding box center [691, 179] width 934 height 75
click at [302, 368] on div "[PHONE_NUMBER] Last updated [DATE]" at bounding box center [584, 345] width 721 height 51
copy span "[PHONE_NUMBER]"
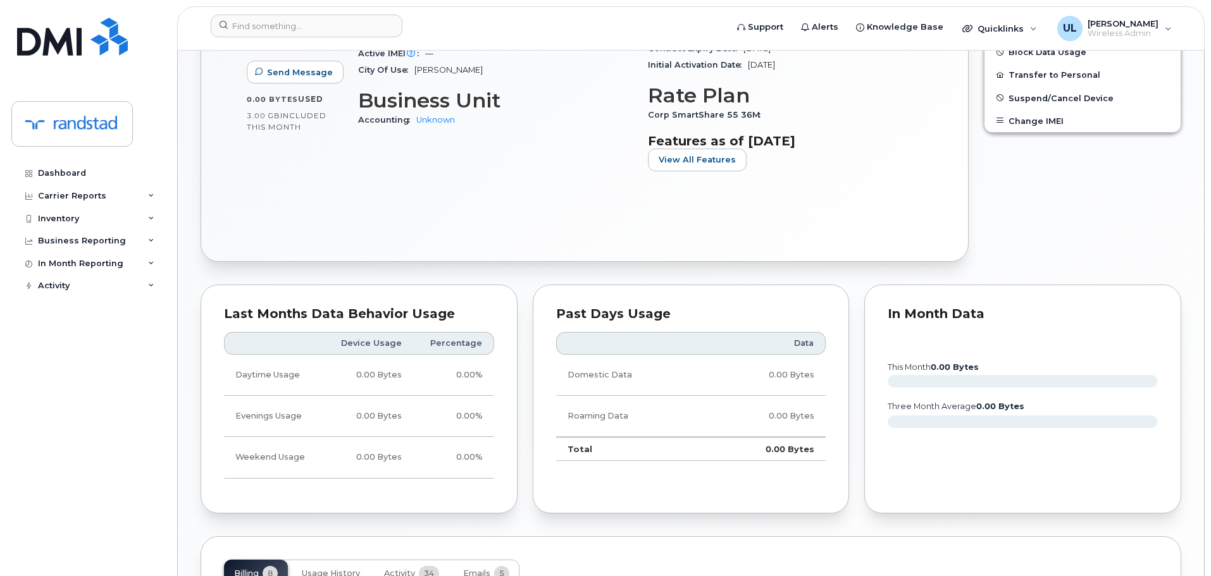
scroll to position [63, 0]
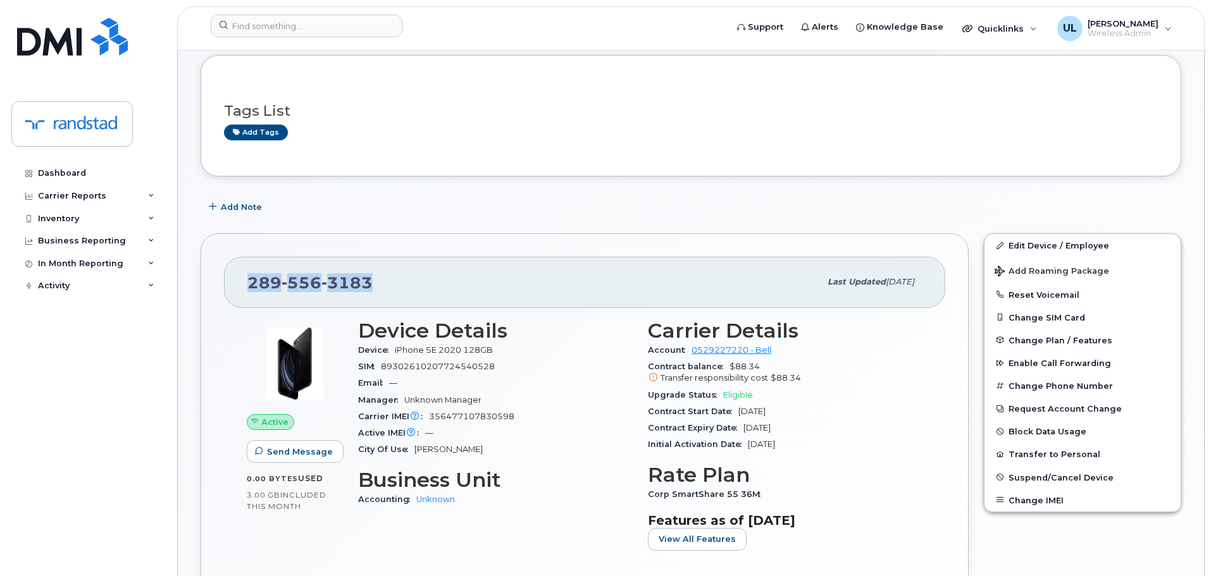
click at [584, 239] on div "289 556 3183 Last updated Oct 14, 2025 Active Send Message 0.00 Bytes  used 3.0…" at bounding box center [585, 437] width 768 height 408
drag, startPoint x: 352, startPoint y: 44, endPoint x: 349, endPoint y: 37, distance: 7.9
click at [349, 39] on header "Support Alerts Knowledge Base Quicklinks Suspend / Cancel Device Change SIM Car…" at bounding box center [690, 28] width 1027 height 44
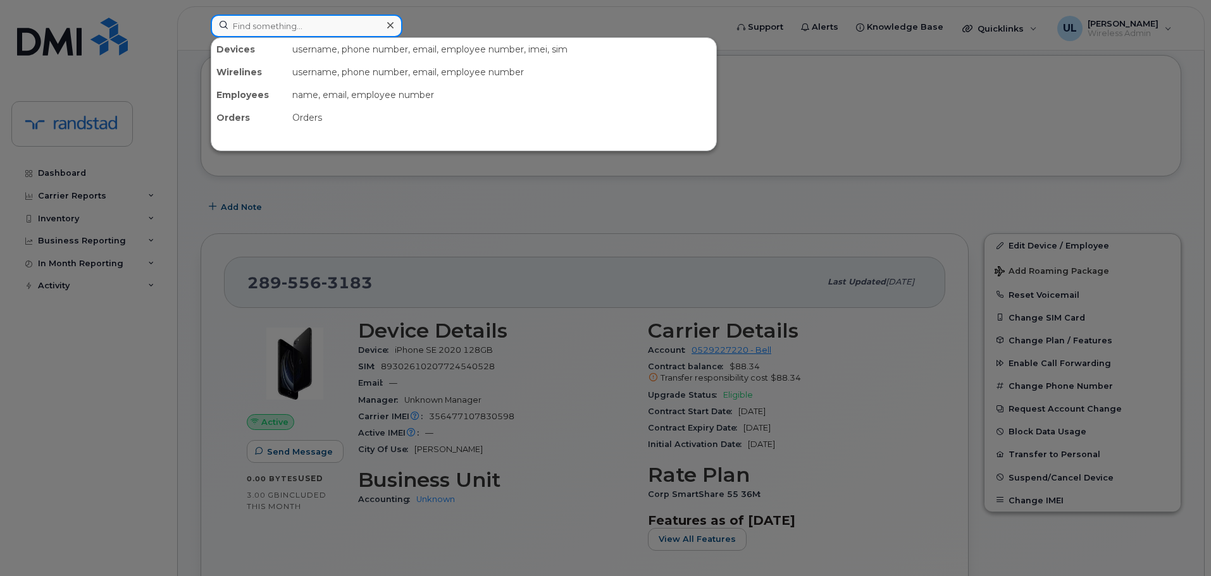
click at [348, 37] on input at bounding box center [307, 26] width 192 height 23
paste input "[PERSON_NAME]"
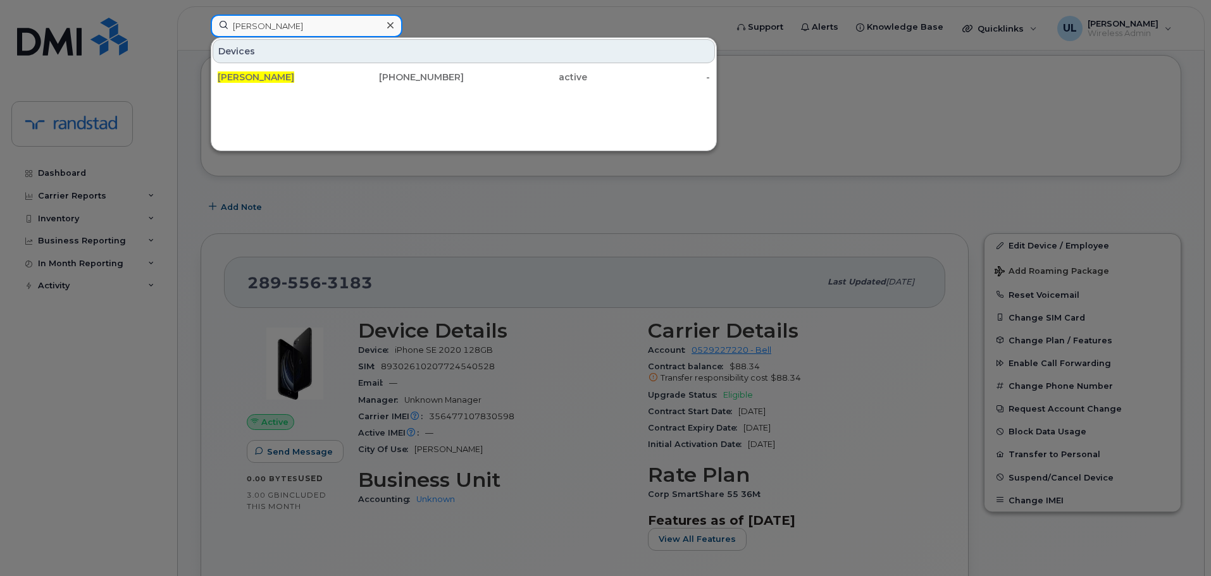
type input "[PERSON_NAME]"
drag, startPoint x: 342, startPoint y: 74, endPoint x: 518, endPoint y: 2, distance: 190.1
click at [342, 75] on div "418-572-1223" at bounding box center [402, 77] width 123 height 13
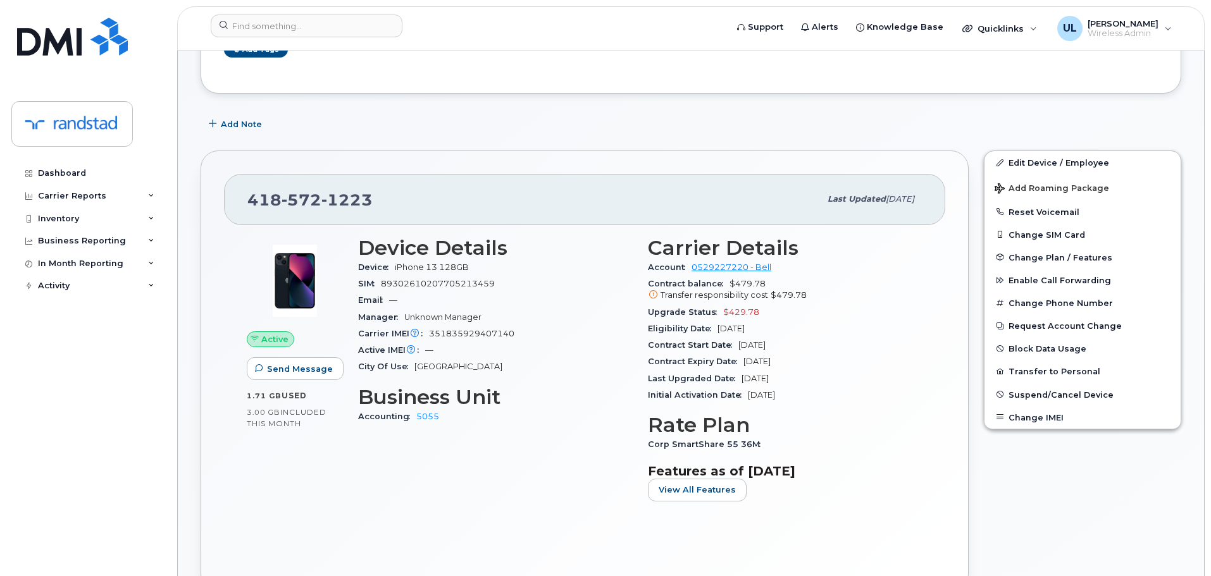
scroll to position [253, 0]
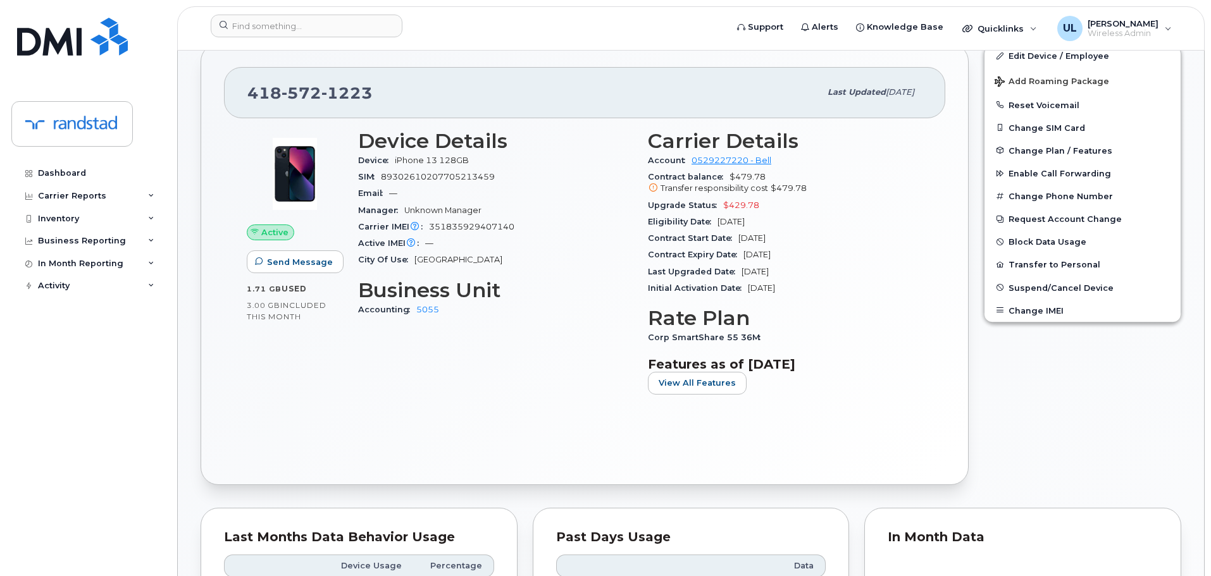
click at [445, 176] on span "89302610207705213459" at bounding box center [438, 176] width 114 height 9
copy span "89302610207705213459"
